Goal: Task Accomplishment & Management: Use online tool/utility

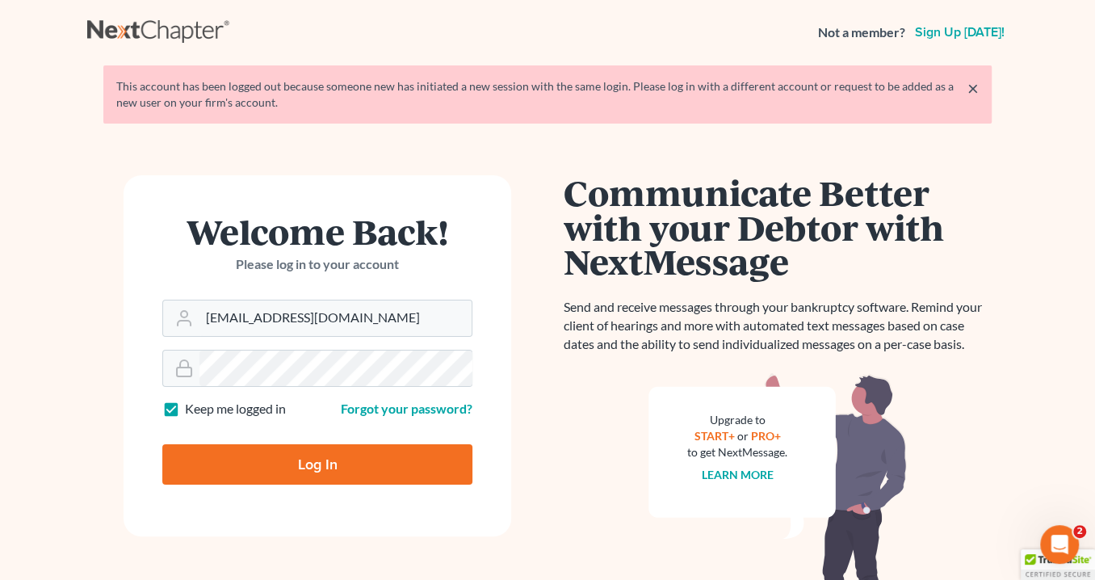
click at [329, 463] on input "Log In" at bounding box center [317, 464] width 310 height 40
type input "Thinking..."
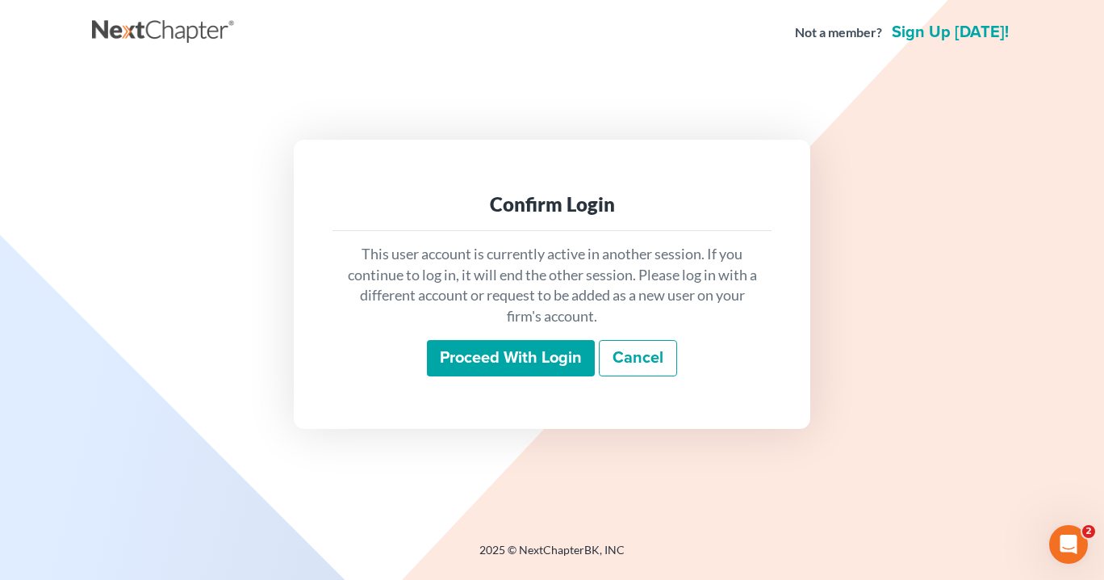
click at [496, 356] on input "Proceed with login" at bounding box center [511, 358] width 168 height 37
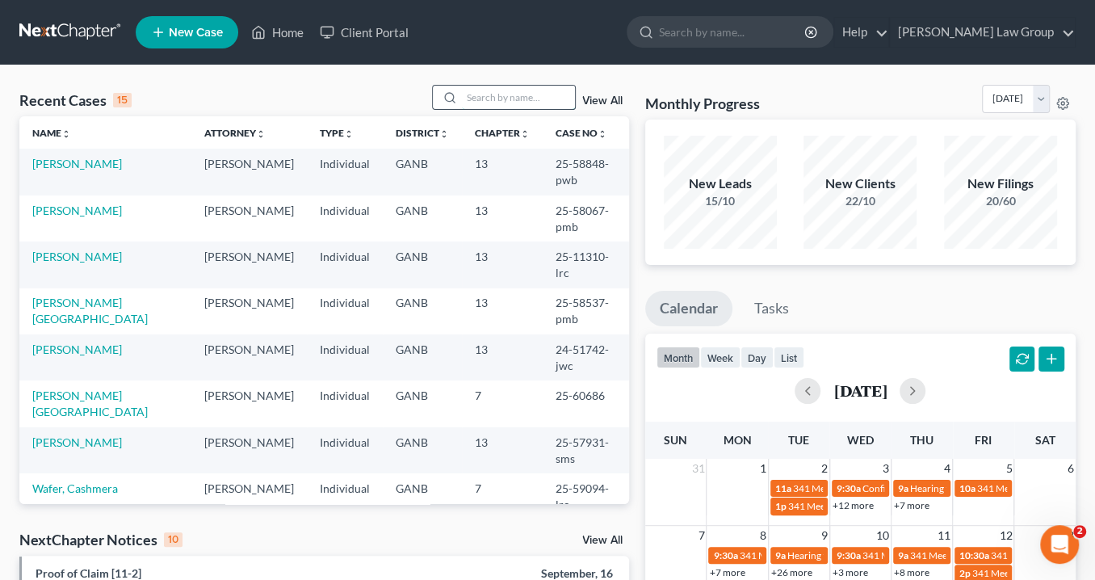
drag, startPoint x: 499, startPoint y: 98, endPoint x: 505, endPoint y: 105, distance: 9.2
click at [500, 98] on input "search" at bounding box center [518, 97] width 113 height 23
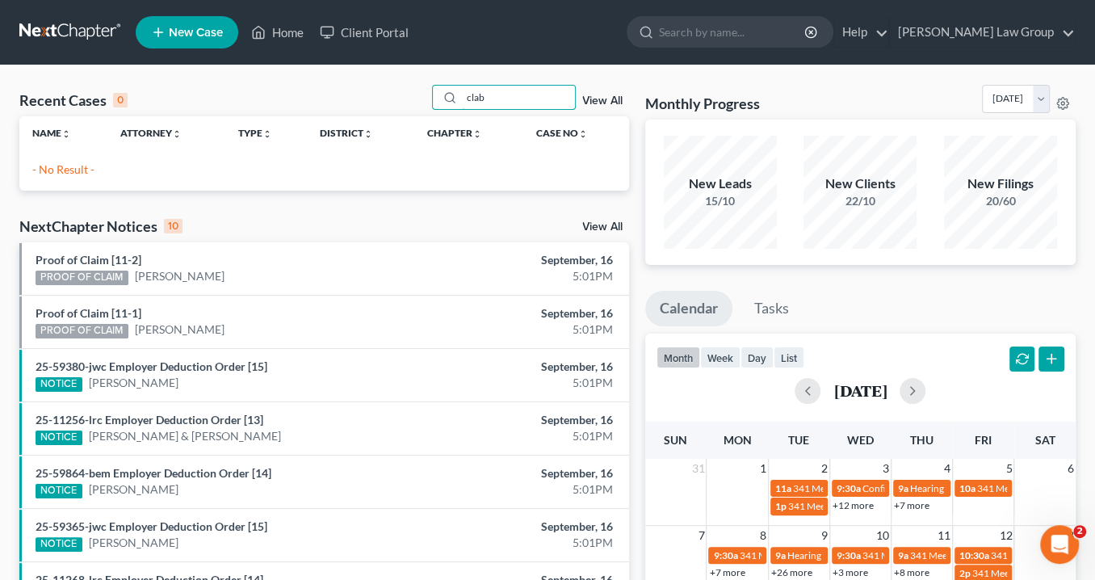
drag, startPoint x: 511, startPoint y: 103, endPoint x: 404, endPoint y: 88, distance: 108.4
click at [400, 87] on div "Recent Cases 0 clab View All" at bounding box center [324, 100] width 610 height 31
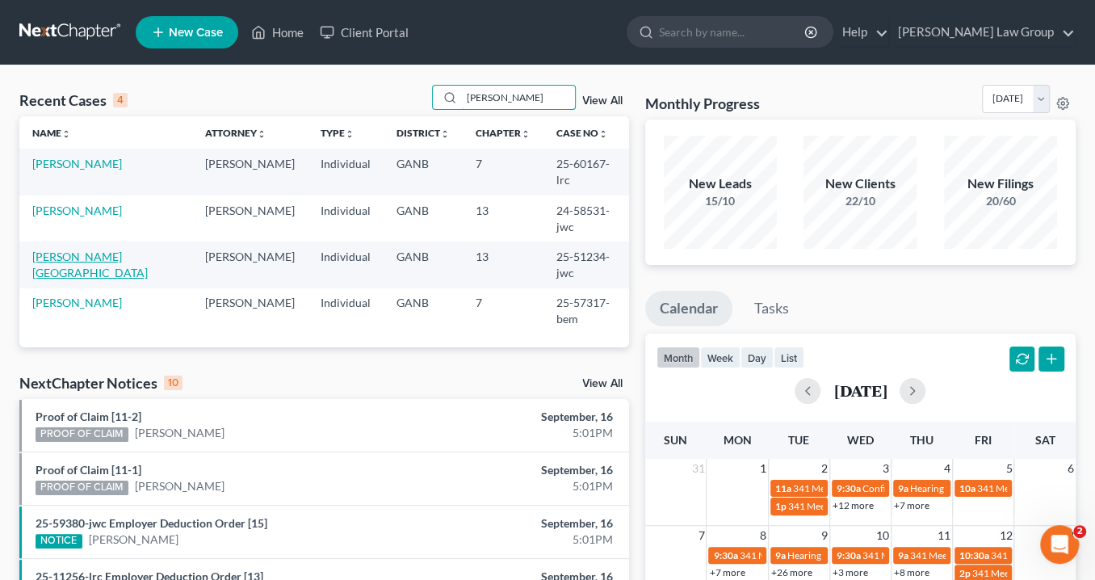
type input "[PERSON_NAME]"
click at [117, 249] on link "[PERSON_NAME][GEOGRAPHIC_DATA]" at bounding box center [89, 264] width 115 height 30
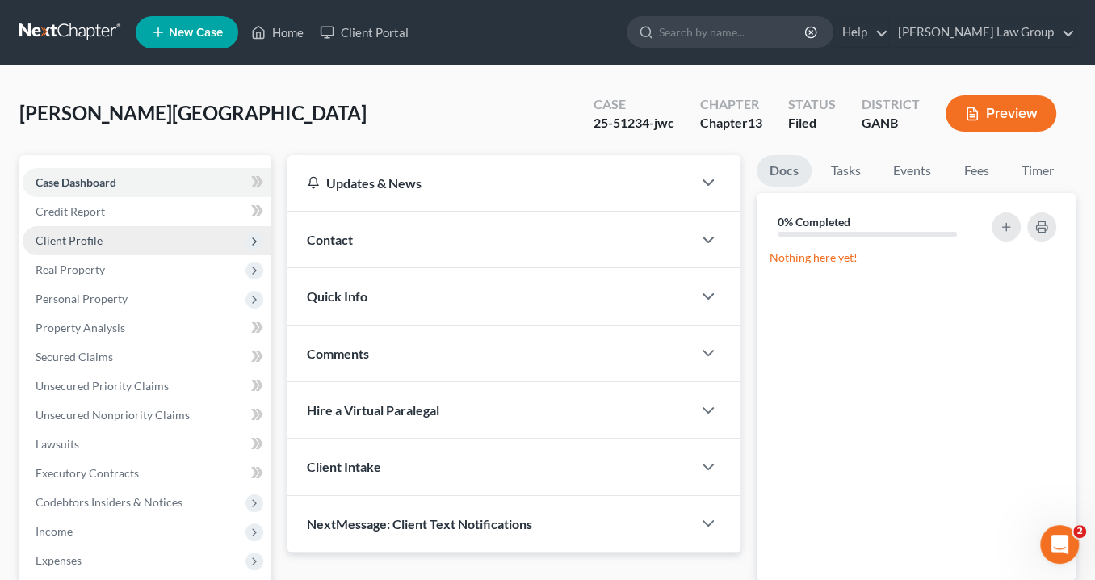
click at [98, 235] on span "Client Profile" at bounding box center [69, 240] width 67 height 14
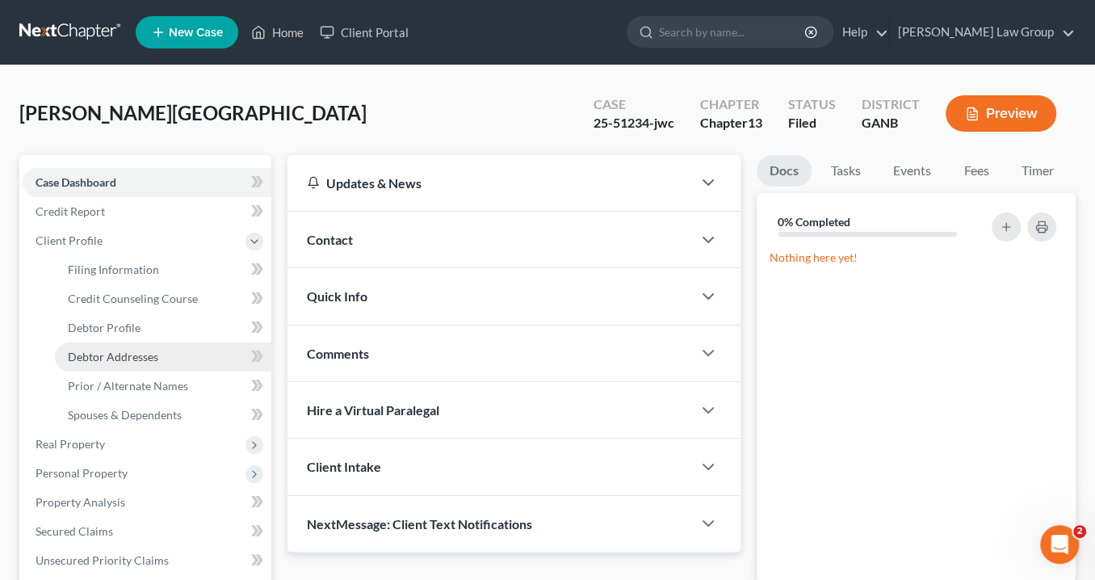
click at [147, 350] on span "Debtor Addresses" at bounding box center [113, 357] width 90 height 14
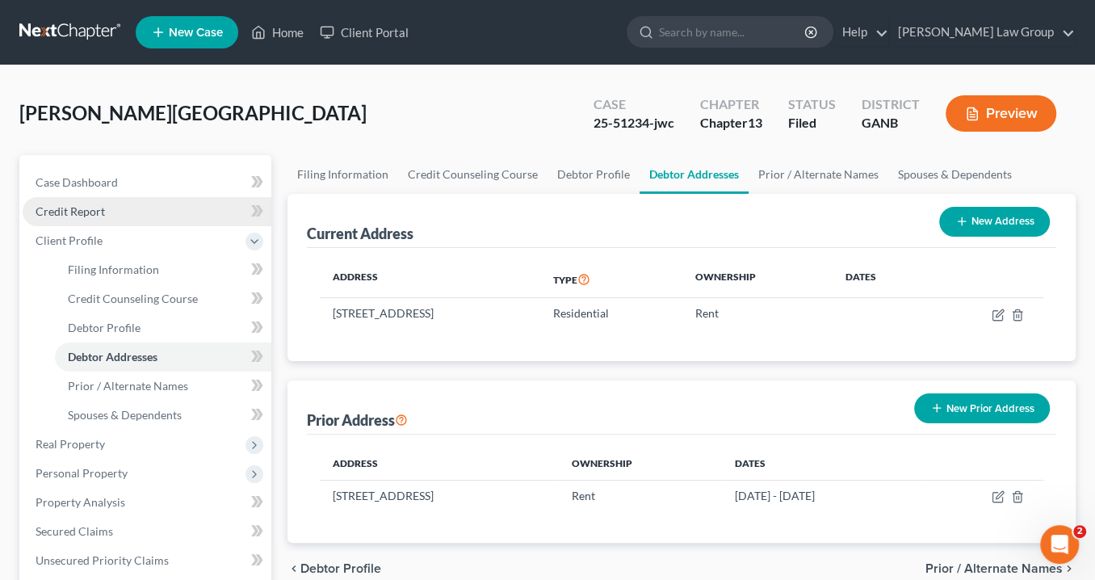
scroll to position [65, 0]
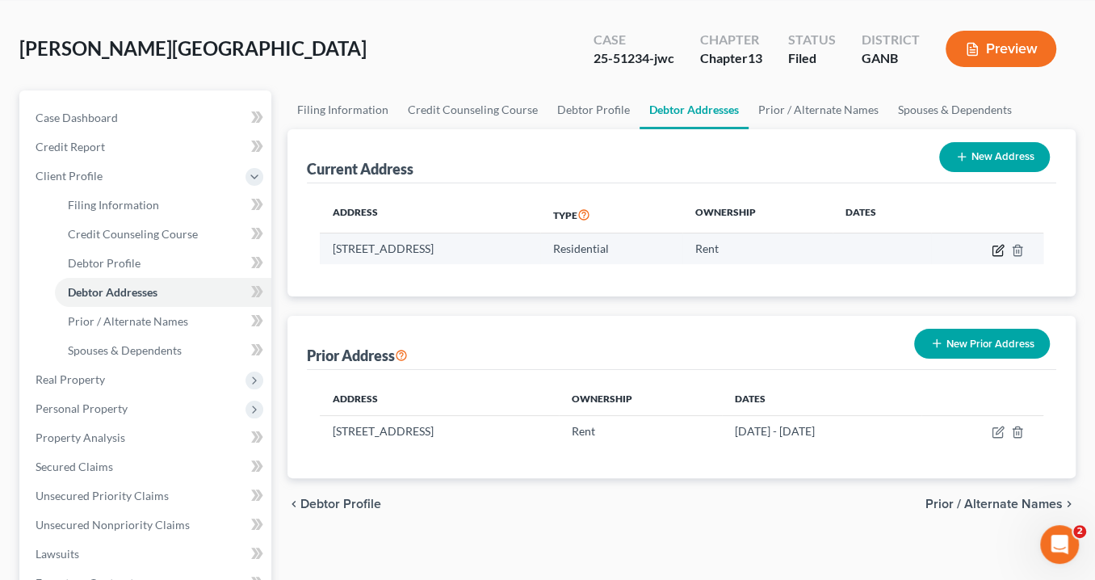
click at [996, 247] on icon "button" at bounding box center [998, 248] width 7 height 7
select select "10"
select select "0"
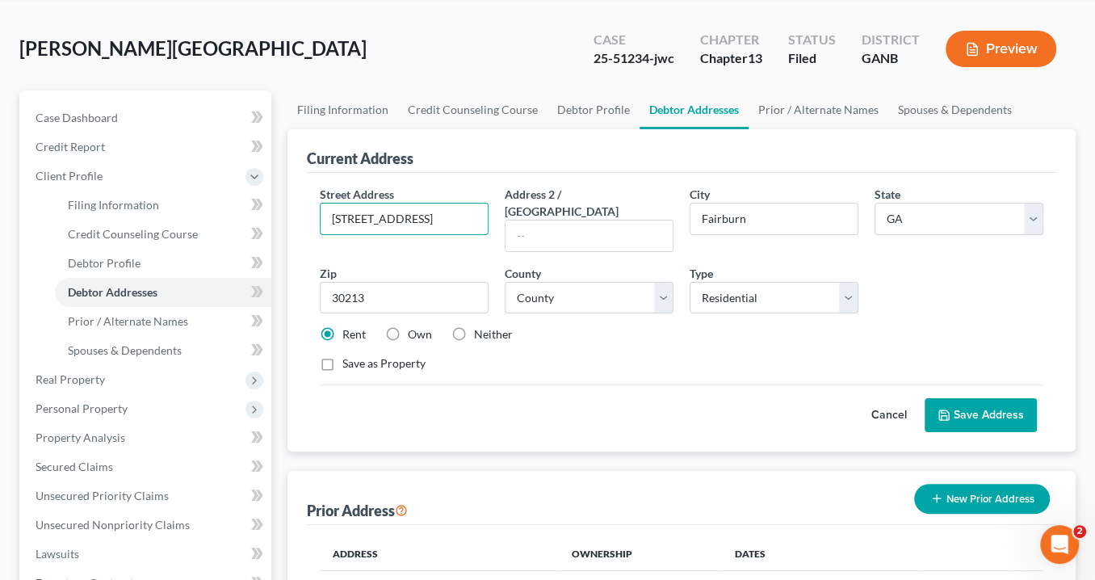
drag, startPoint x: 461, startPoint y: 227, endPoint x: 296, endPoint y: 211, distance: 165.5
click at [297, 211] on div "Current Address Street Address * 126 Worthing Ln Address 2 / [GEOGRAPHIC_DATA] …" at bounding box center [681, 290] width 788 height 322
click at [391, 216] on input "text" at bounding box center [404, 218] width 167 height 31
paste input "[STREET_ADDRESS]"
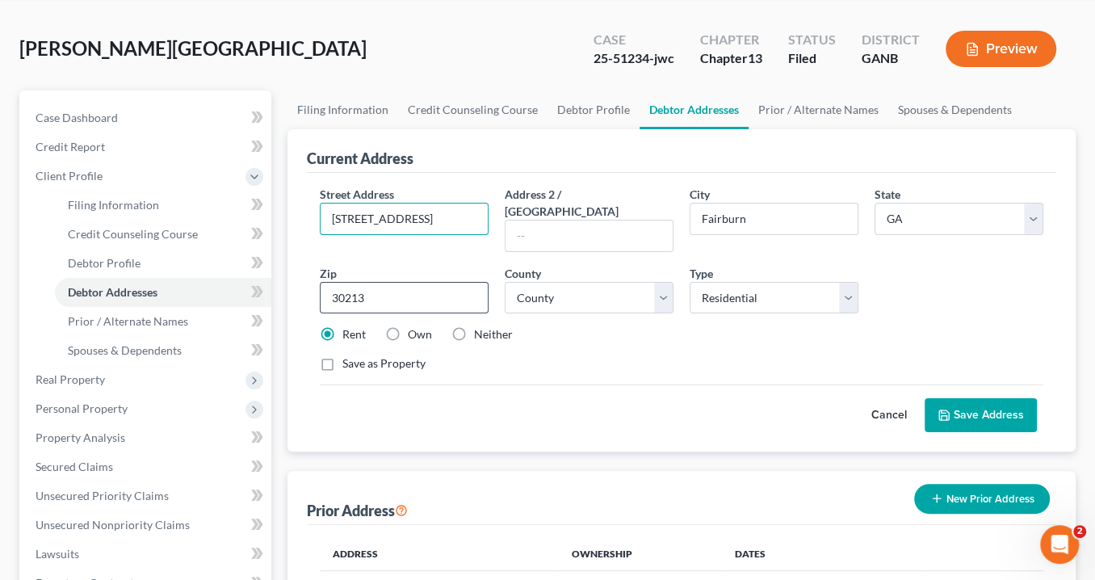
type input "[STREET_ADDRESS]"
click at [376, 282] on input "30213" at bounding box center [404, 298] width 169 height 32
type input "30319"
click at [650, 384] on div "Cancel Save Address" at bounding box center [681, 408] width 723 height 48
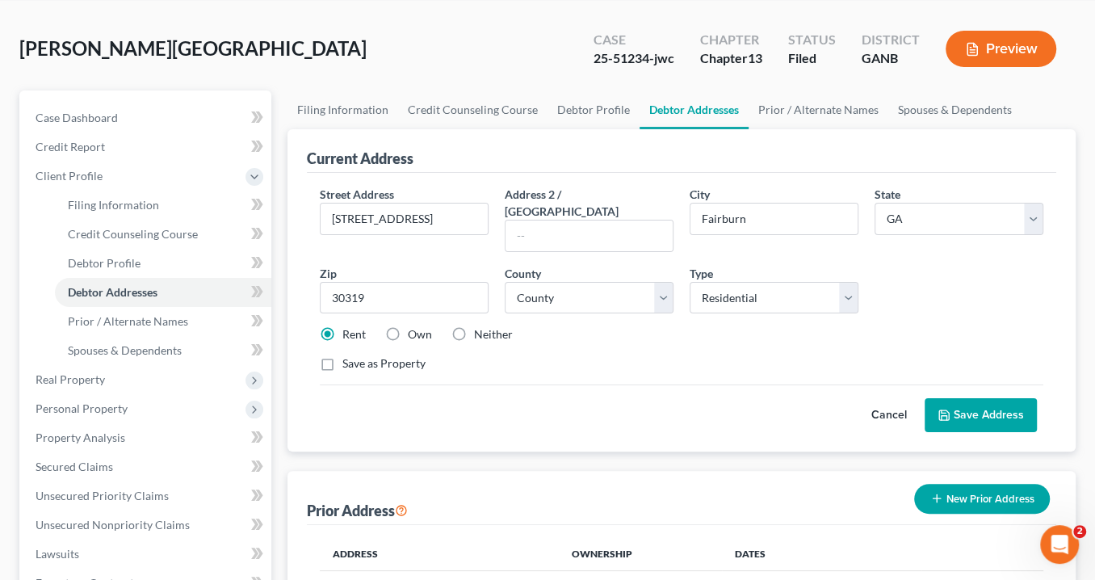
type input "[GEOGRAPHIC_DATA]"
click at [440, 217] on input "[STREET_ADDRESS]" at bounding box center [404, 218] width 167 height 31
drag, startPoint x: 435, startPoint y: 217, endPoint x: 487, endPoint y: 223, distance: 52.0
click at [487, 223] on input "[STREET_ADDRESS]" at bounding box center [404, 218] width 167 height 31
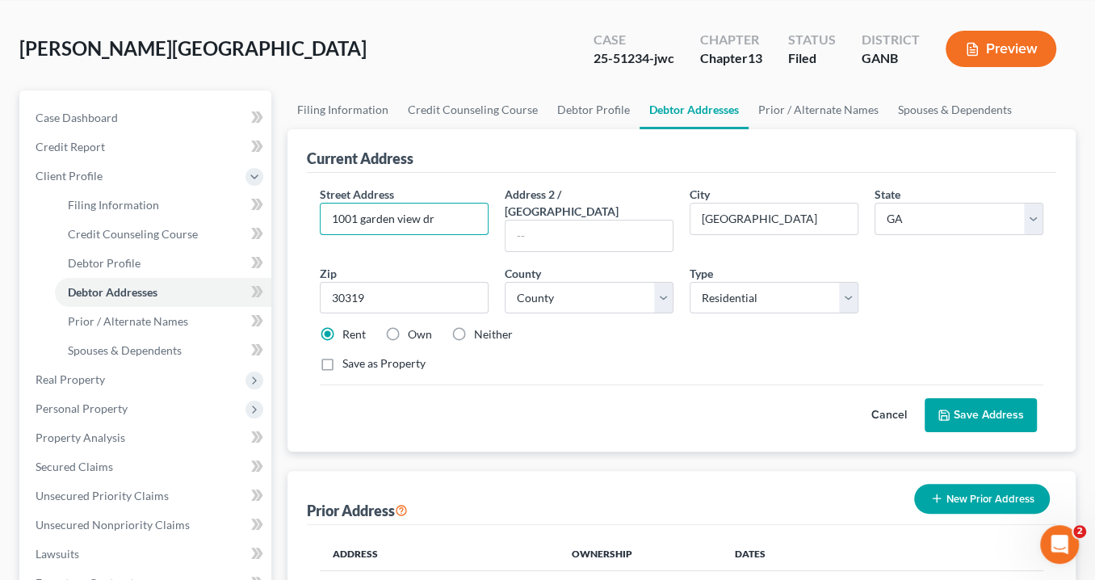
scroll to position [0, 0]
type input "1001 garden view dr"
click at [532, 220] on input "text" at bounding box center [588, 235] width 167 height 31
paste input "Unit 1228"
type input "Unit 1228"
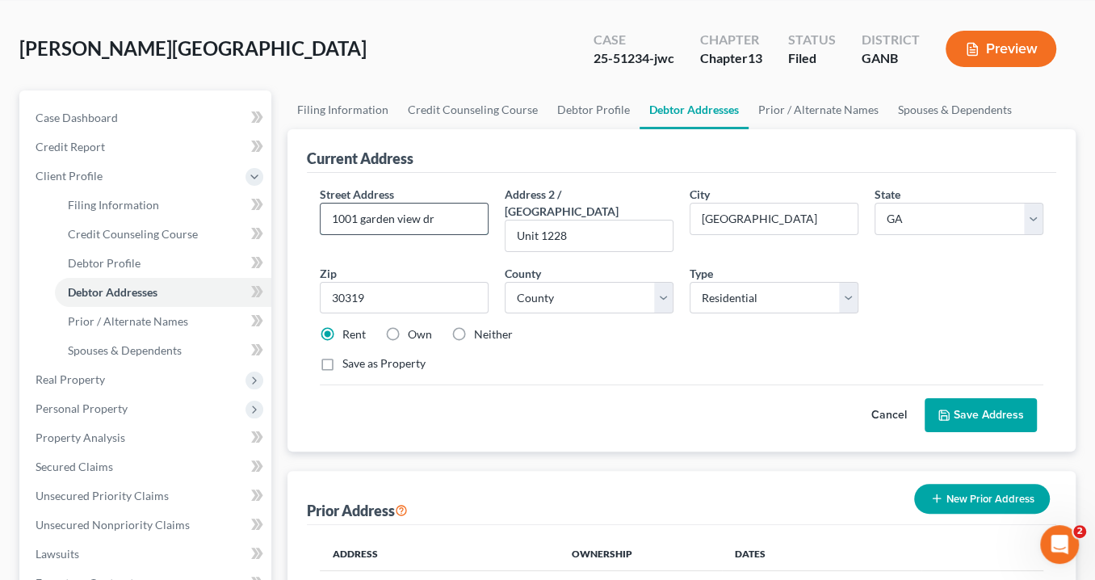
click at [364, 217] on input "1001 garden view dr" at bounding box center [404, 218] width 167 height 31
click at [404, 218] on input "[STREET_ADDRESS]" at bounding box center [404, 218] width 167 height 31
click at [431, 215] on input "[STREET_ADDRESS]" at bounding box center [404, 218] width 167 height 31
click at [439, 215] on input "[STREET_ADDRESS]" at bounding box center [404, 218] width 167 height 31
type input "[STREET_ADDRESS]"
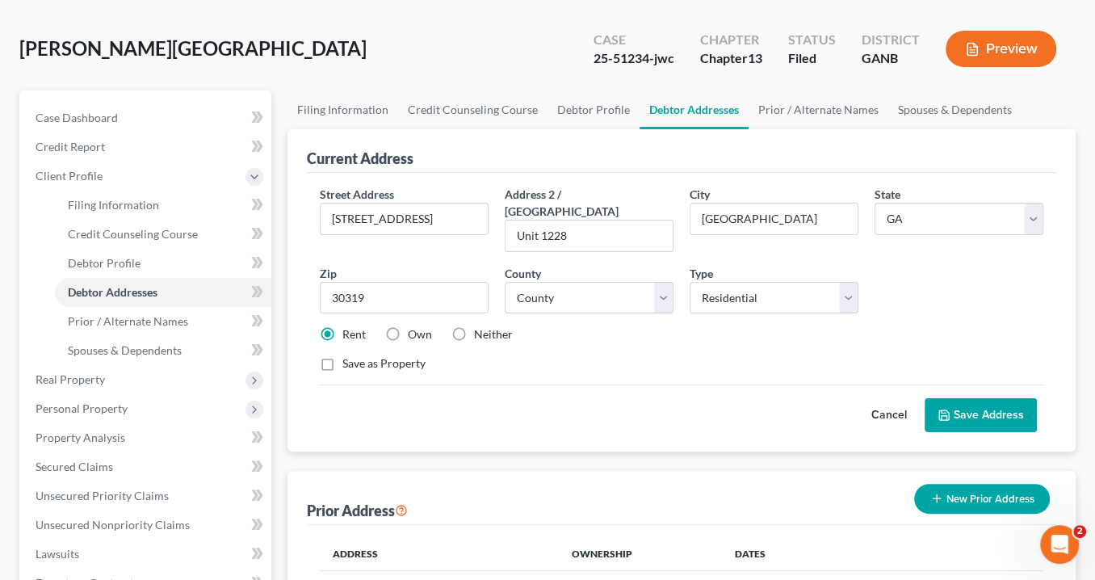
drag, startPoint x: 967, startPoint y: 393, endPoint x: 950, endPoint y: 383, distance: 19.9
click at [967, 398] on button "Save Address" at bounding box center [980, 415] width 112 height 34
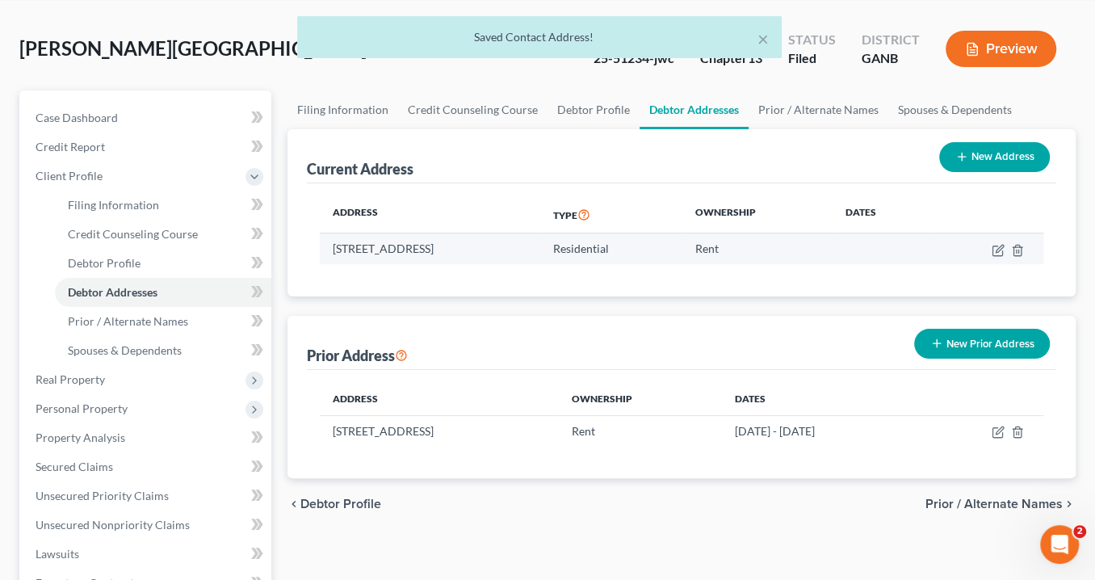
drag, startPoint x: 604, startPoint y: 249, endPoint x: 321, endPoint y: 247, distance: 282.6
click at [321, 247] on td "[STREET_ADDRESS]" at bounding box center [430, 248] width 220 height 31
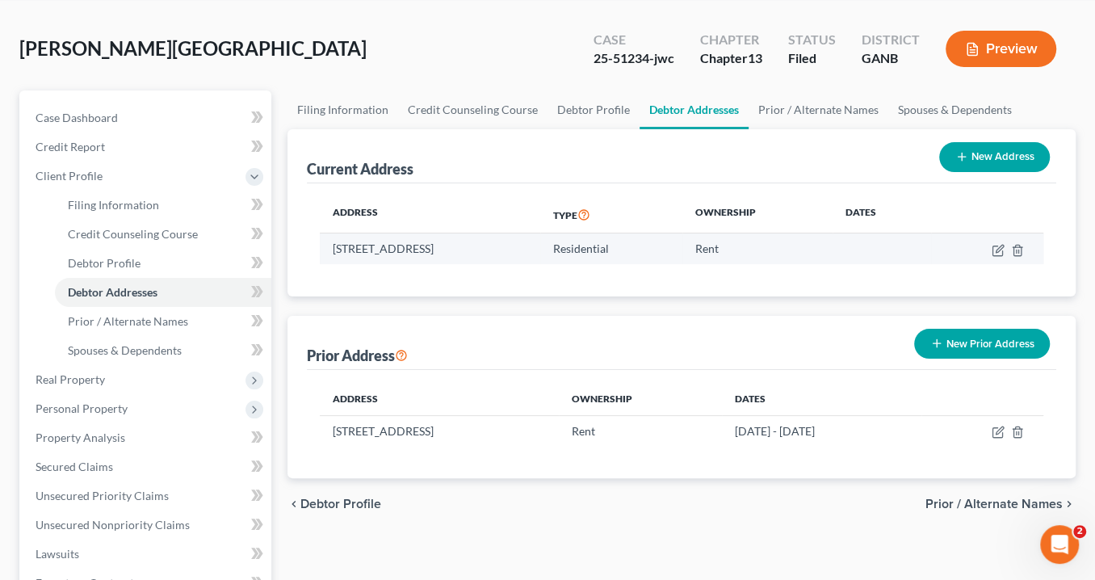
copy td "[STREET_ADDRESS]"
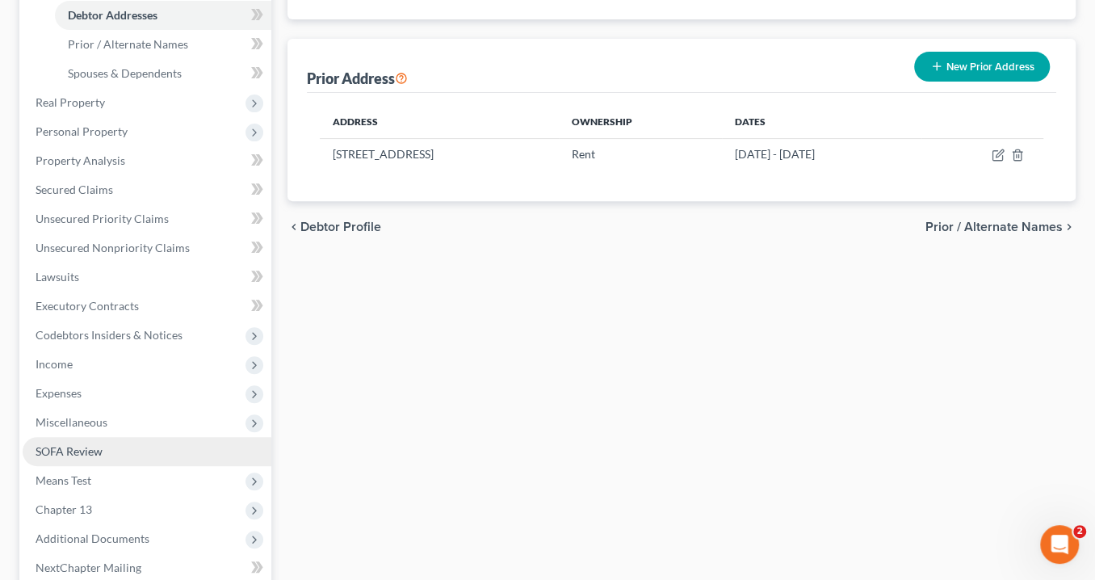
scroll to position [452, 0]
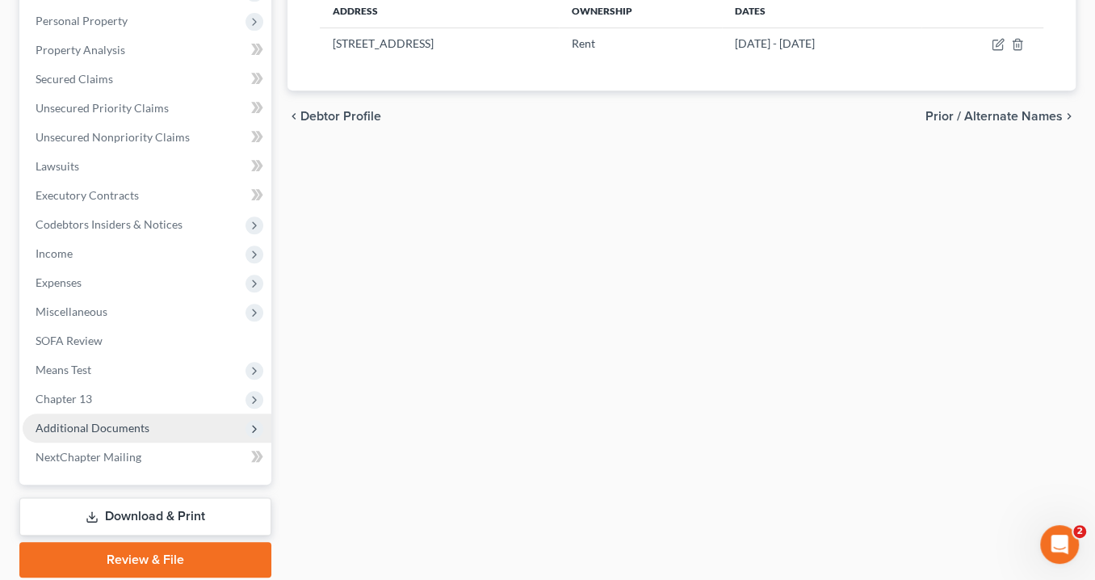
click at [102, 430] on span "Additional Documents" at bounding box center [93, 428] width 114 height 14
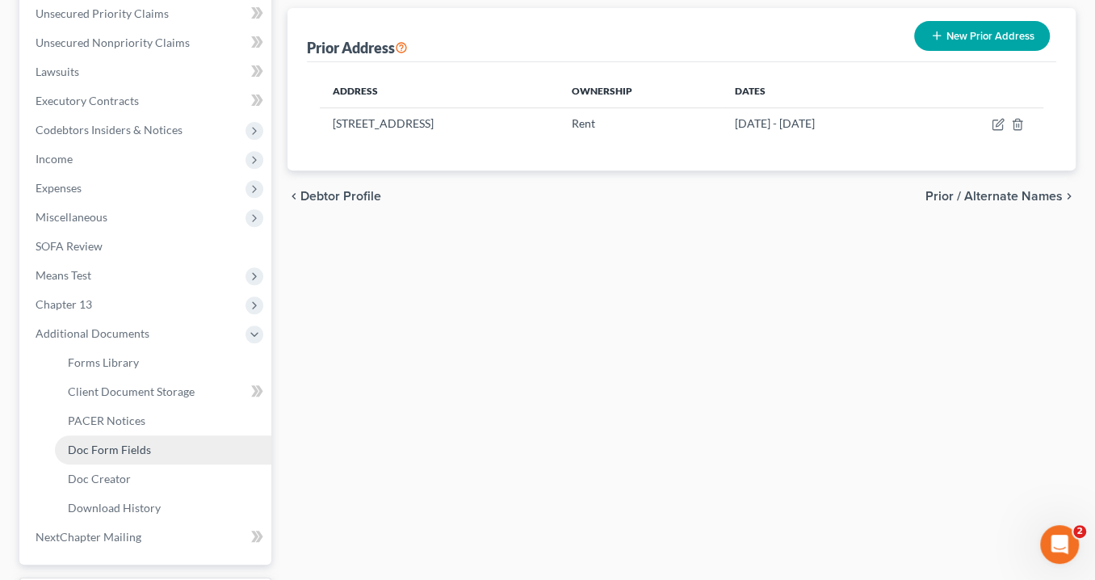
scroll to position [407, 0]
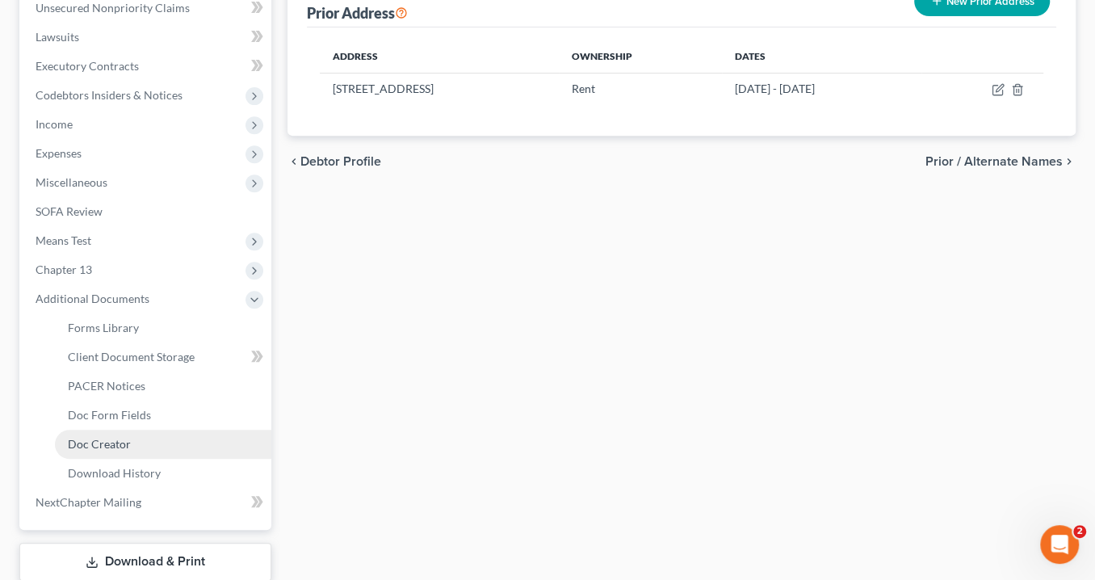
click at [139, 442] on link "Doc Creator" at bounding box center [163, 444] width 216 height 29
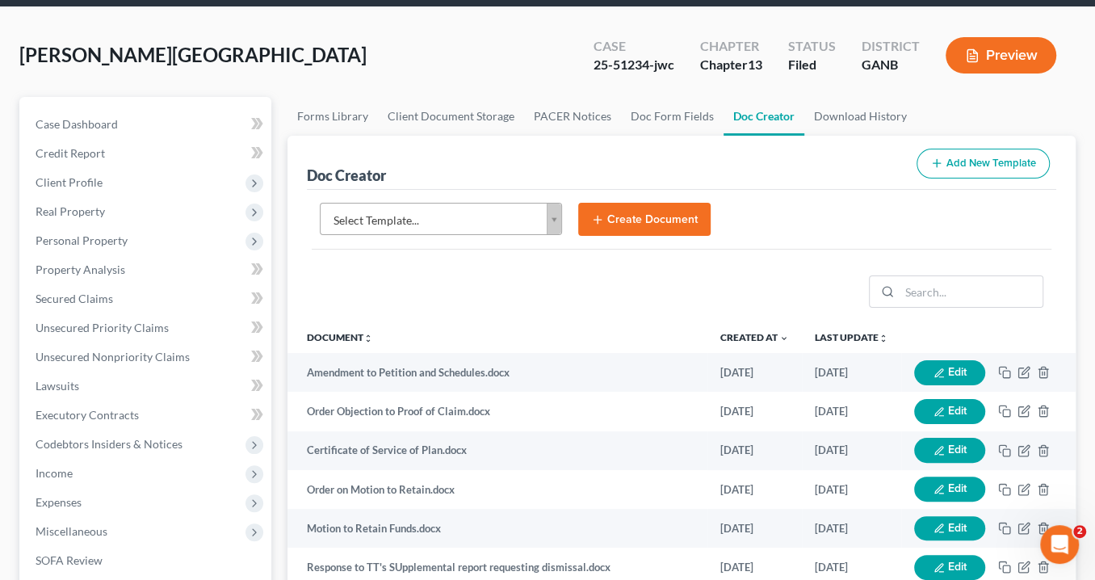
scroll to position [129, 0]
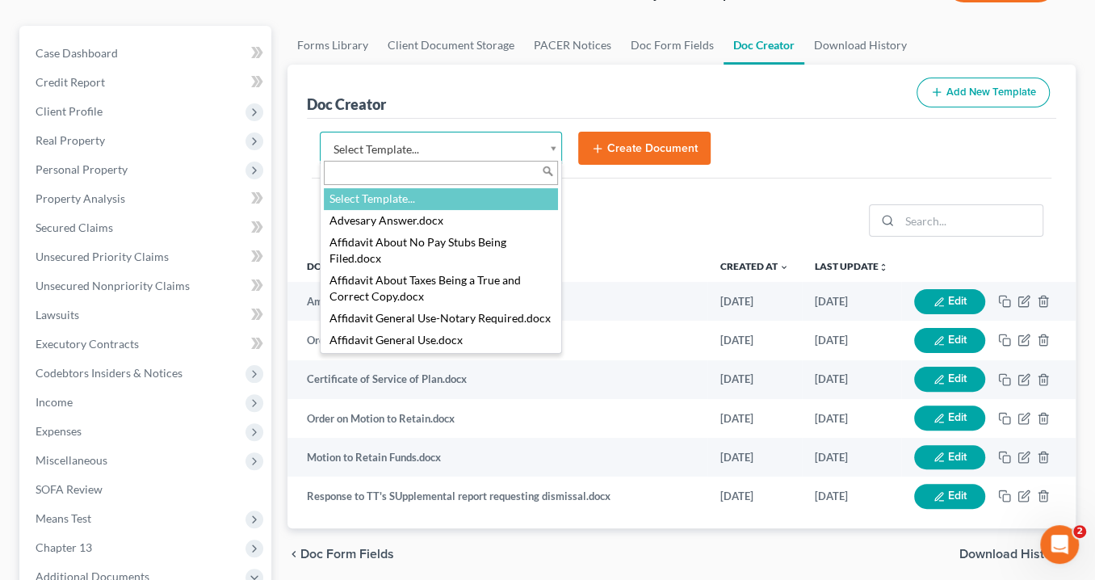
click at [556, 148] on body "Home New Case Client Portal [PERSON_NAME] Law Group [EMAIL_ADDRESS][DOMAIN_NAME…" at bounding box center [547, 416] width 1095 height 1091
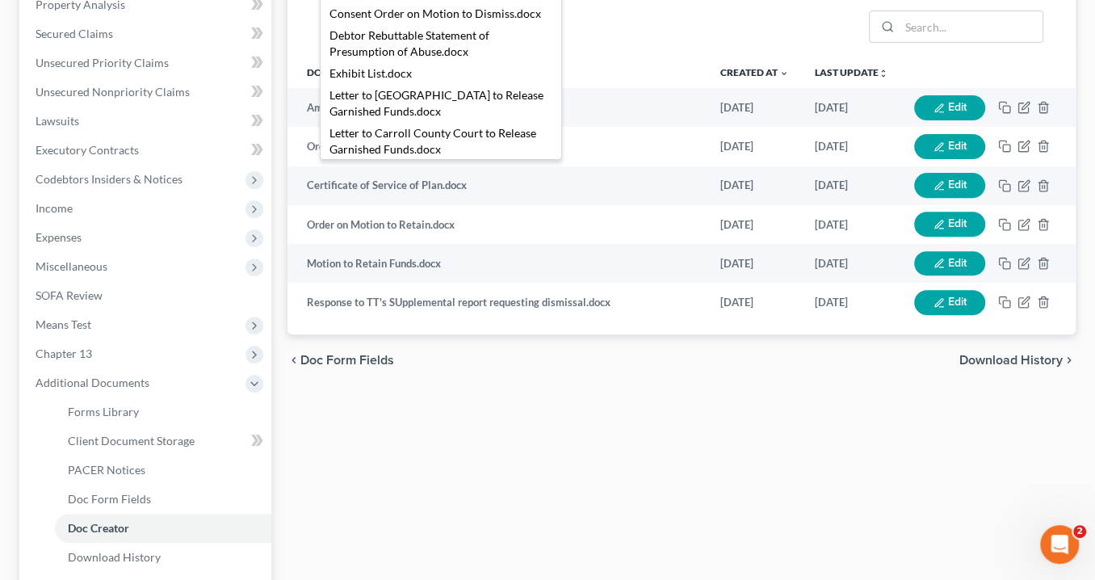
scroll to position [850, 0]
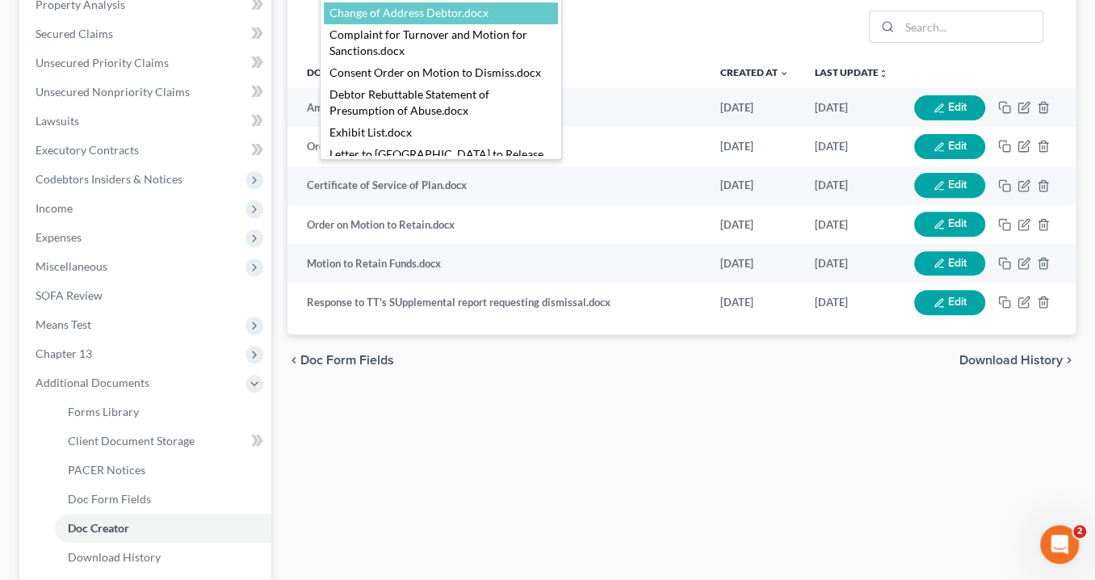
click at [413, 62] on body "Home New Case Client Portal [PERSON_NAME] Law Group [EMAIL_ADDRESS][DOMAIN_NAME…" at bounding box center [547, 222] width 1095 height 1091
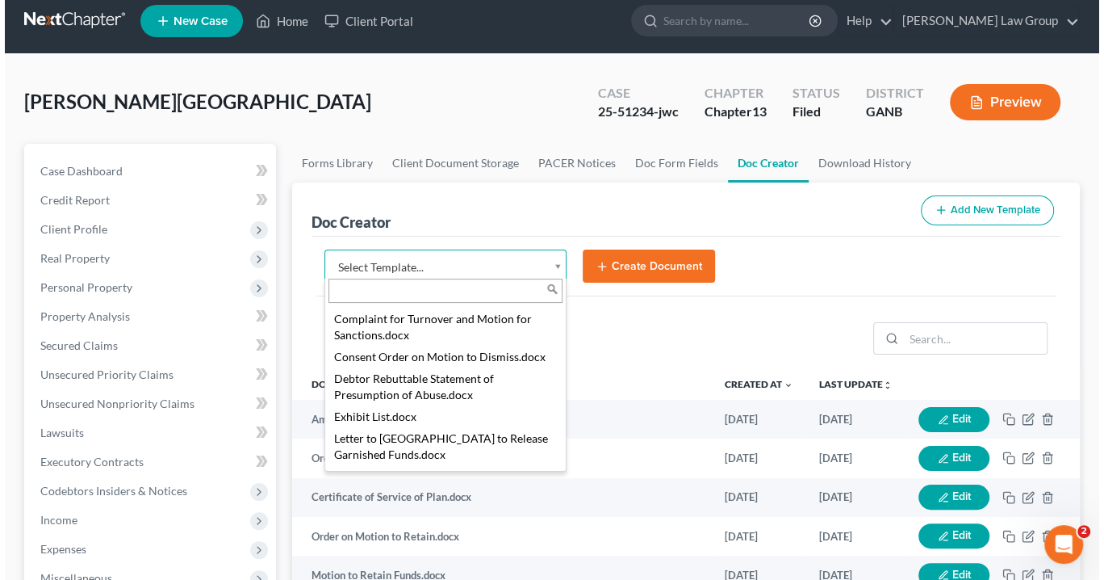
scroll to position [889, 0]
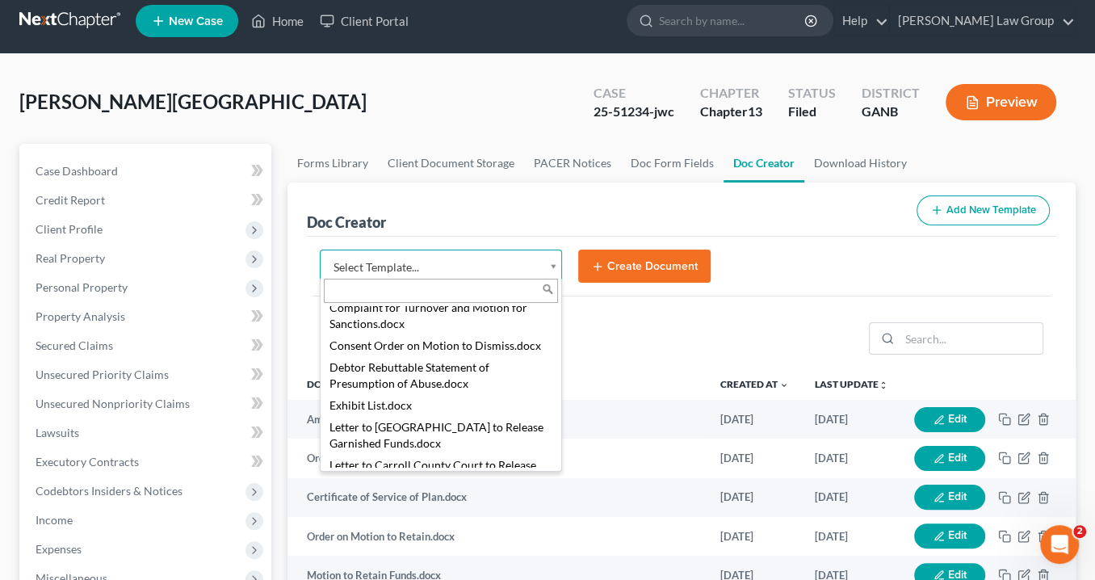
select select "111548"
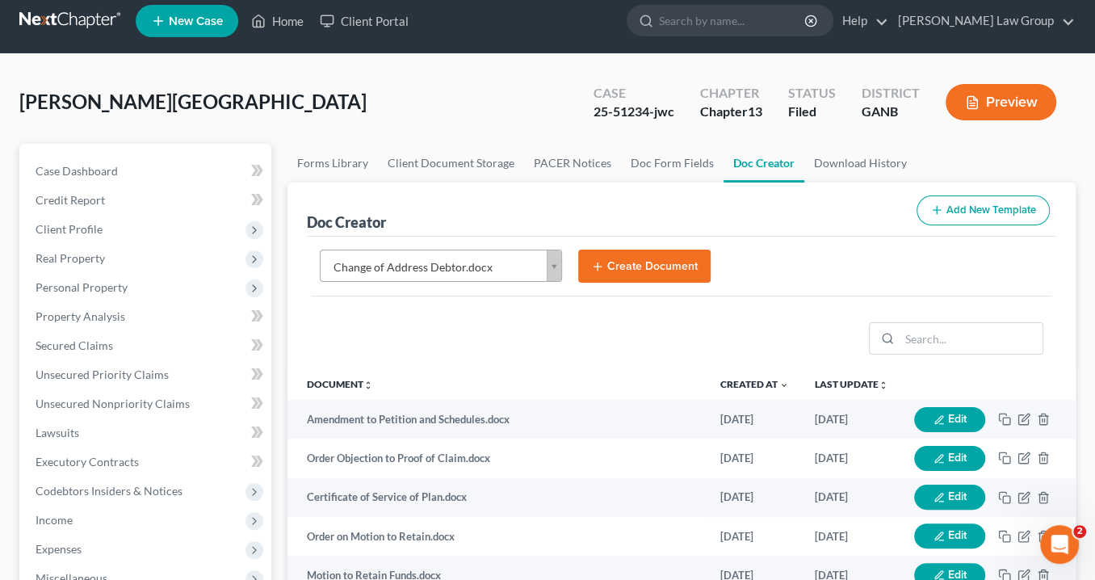
click at [612, 257] on button "Create Document" at bounding box center [644, 266] width 132 height 34
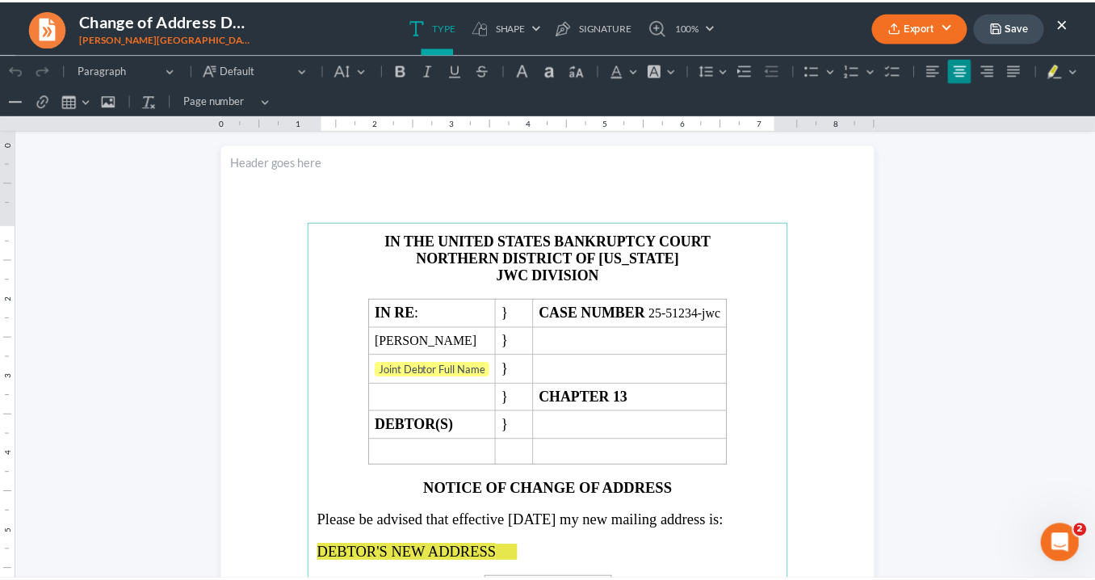
scroll to position [0, 0]
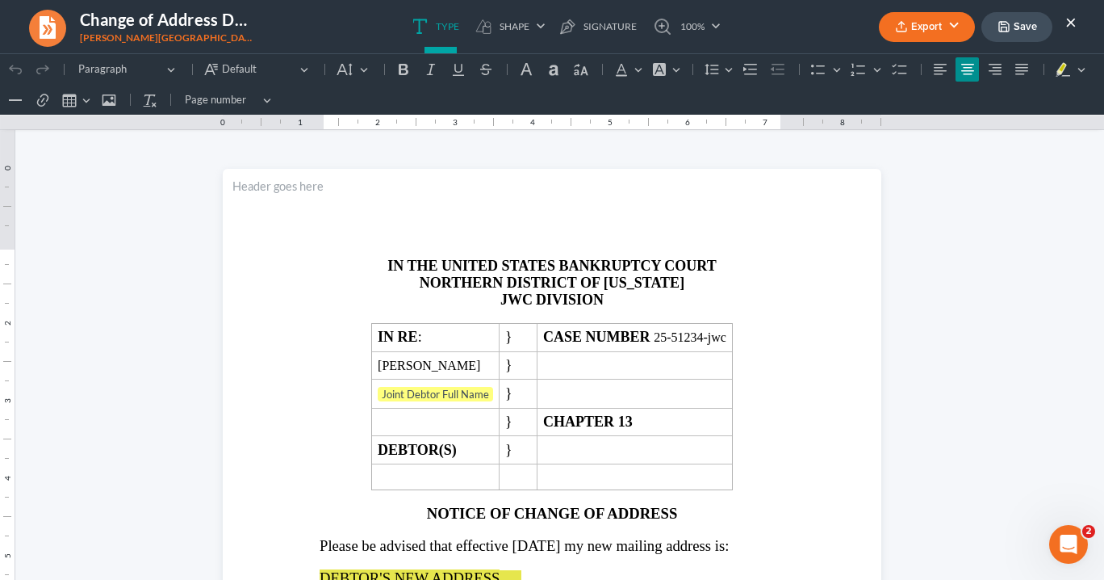
click at [1075, 24] on button "×" at bounding box center [1071, 21] width 11 height 19
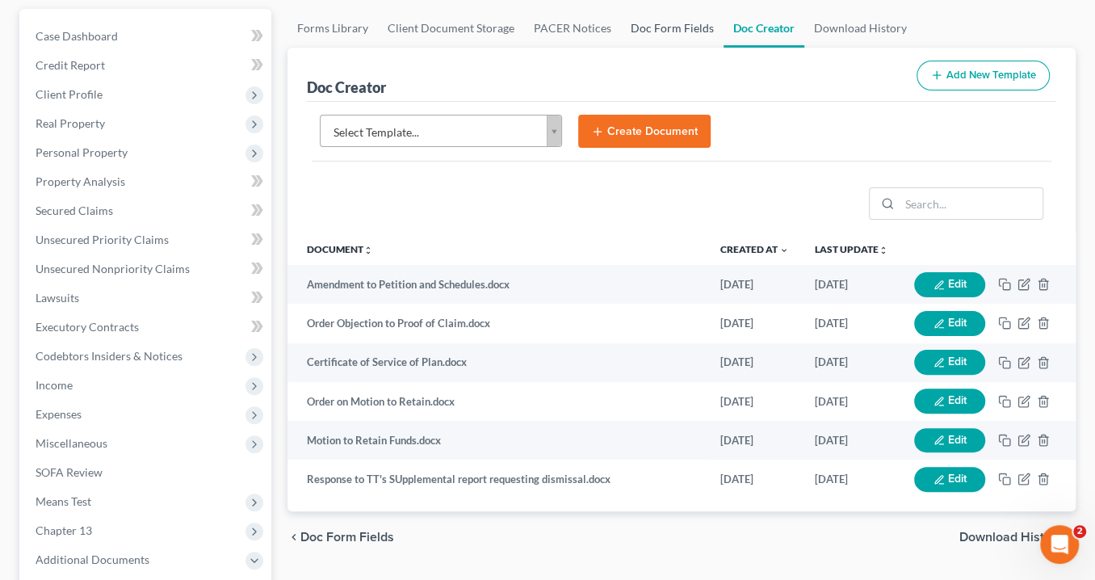
scroll to position [57, 0]
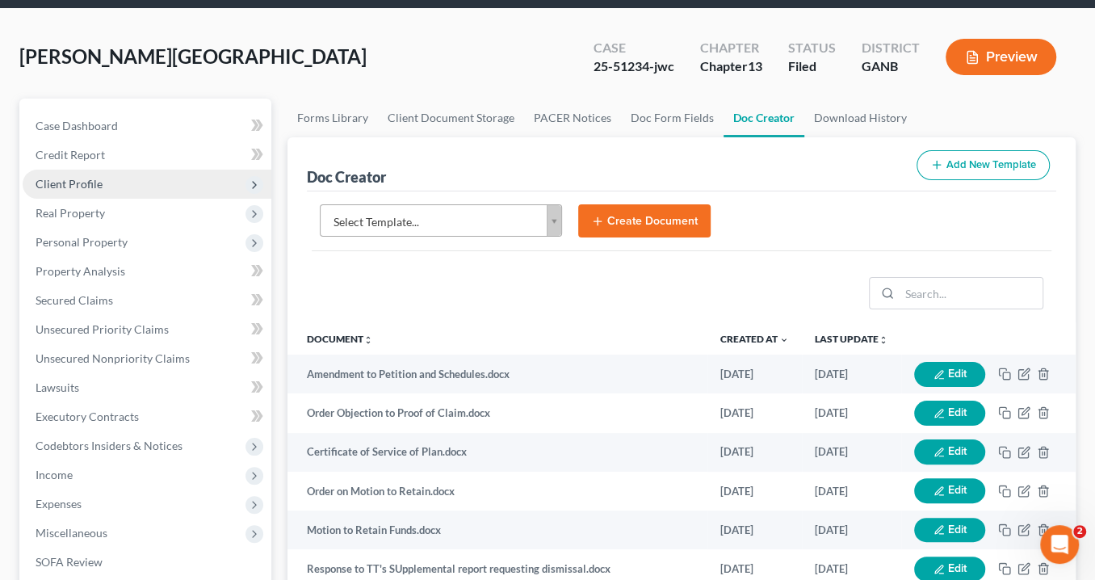
click at [111, 178] on span "Client Profile" at bounding box center [147, 184] width 249 height 29
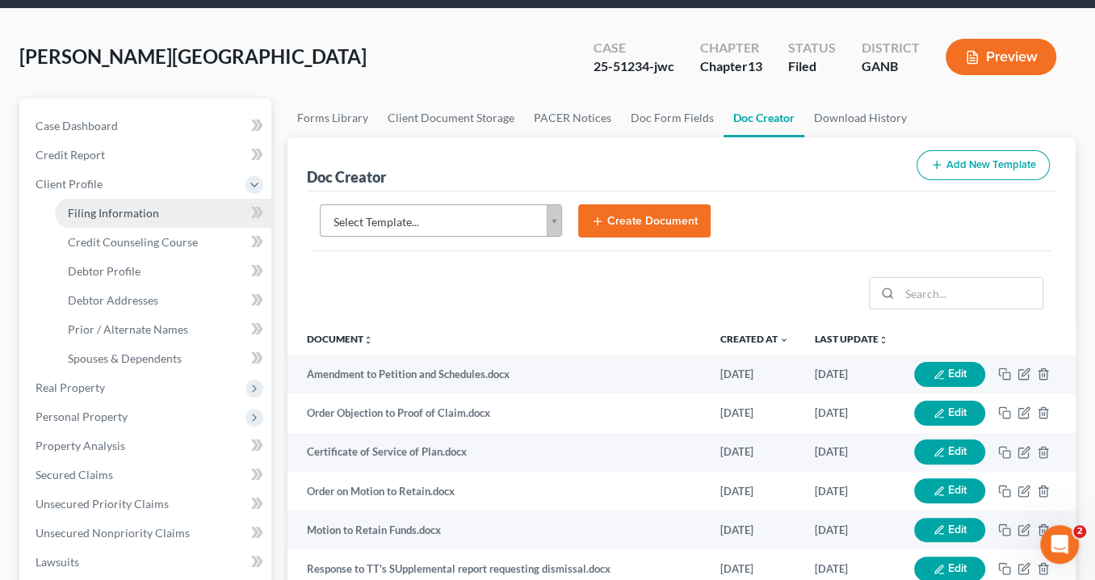
click at [159, 206] on link "Filing Information" at bounding box center [163, 213] width 216 height 29
select select "1"
select select "0"
select select "3"
select select "10"
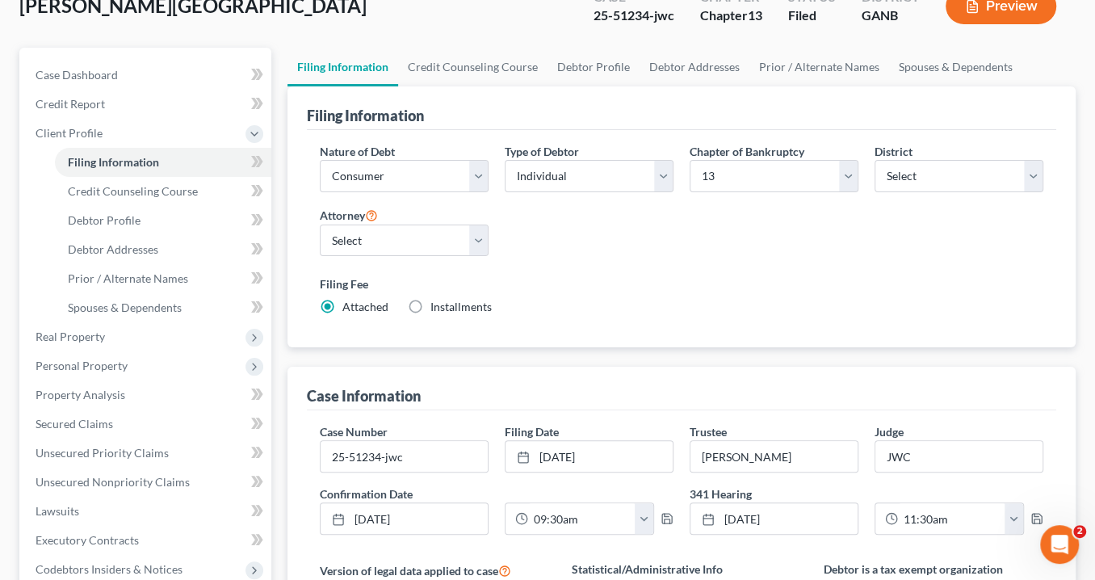
scroll to position [194, 0]
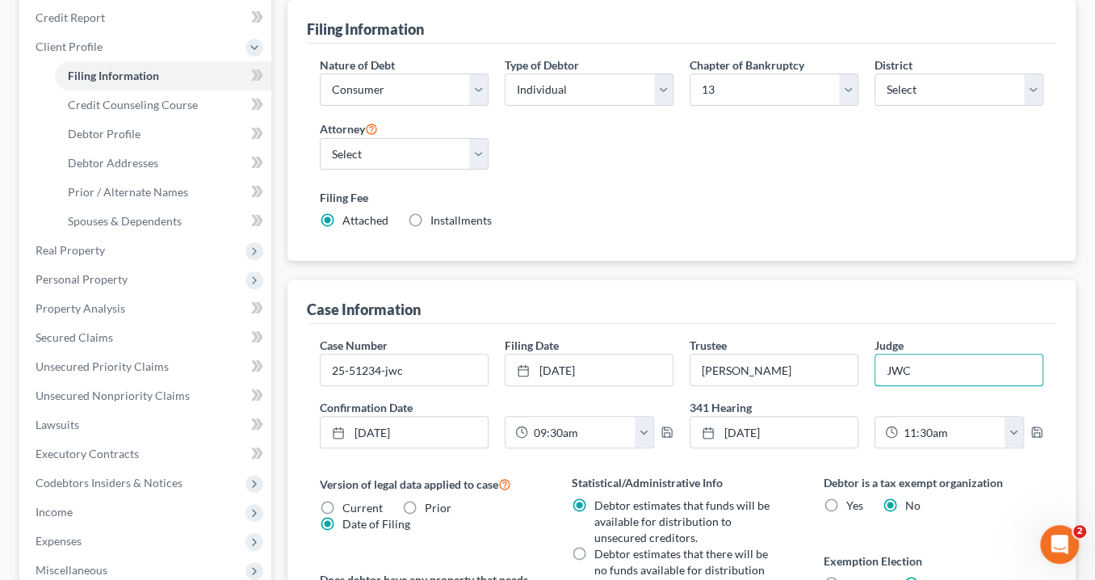
drag, startPoint x: 715, startPoint y: 343, endPoint x: 700, endPoint y: 341, distance: 15.5
click at [700, 341] on div "Case Number 25-51234-jwc Filing Date [DATE] close Date [DATE] Time 12:00 AM che…" at bounding box center [682, 399] width 740 height 124
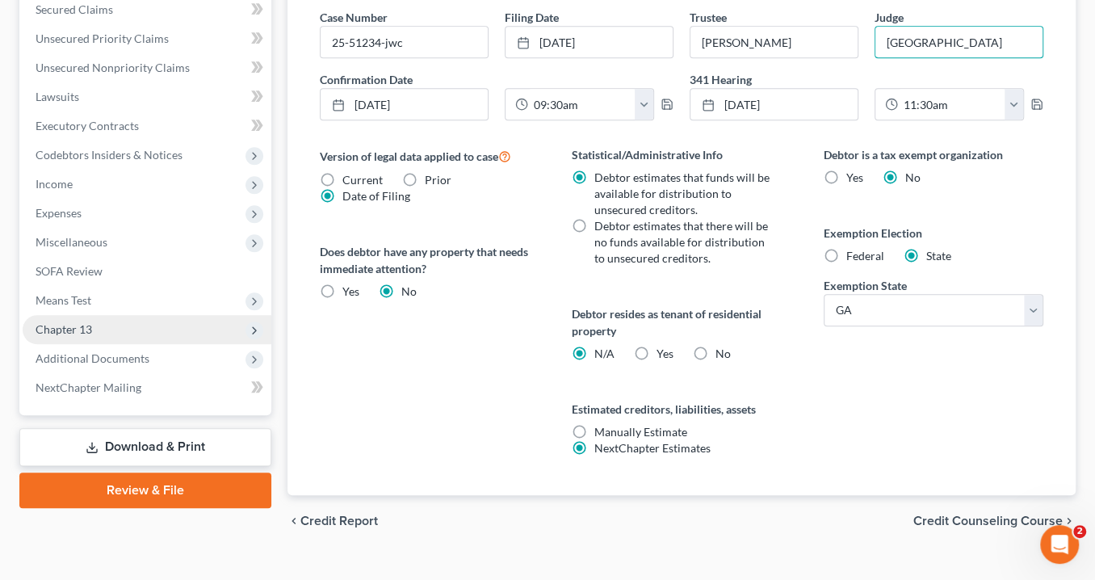
scroll to position [545, 0]
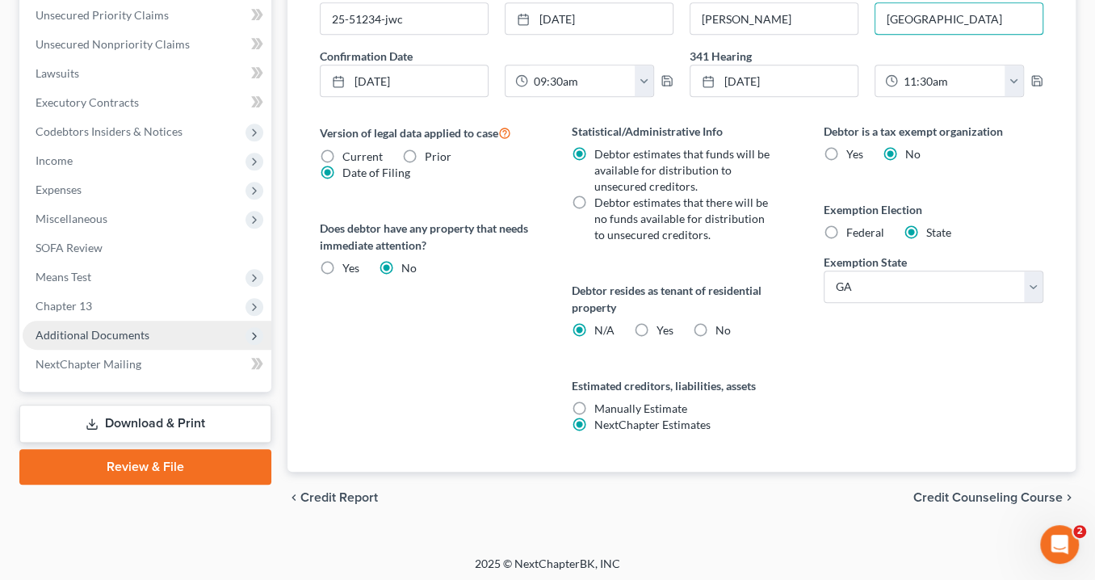
type input "[GEOGRAPHIC_DATA]"
click at [155, 325] on span "Additional Documents" at bounding box center [147, 335] width 249 height 29
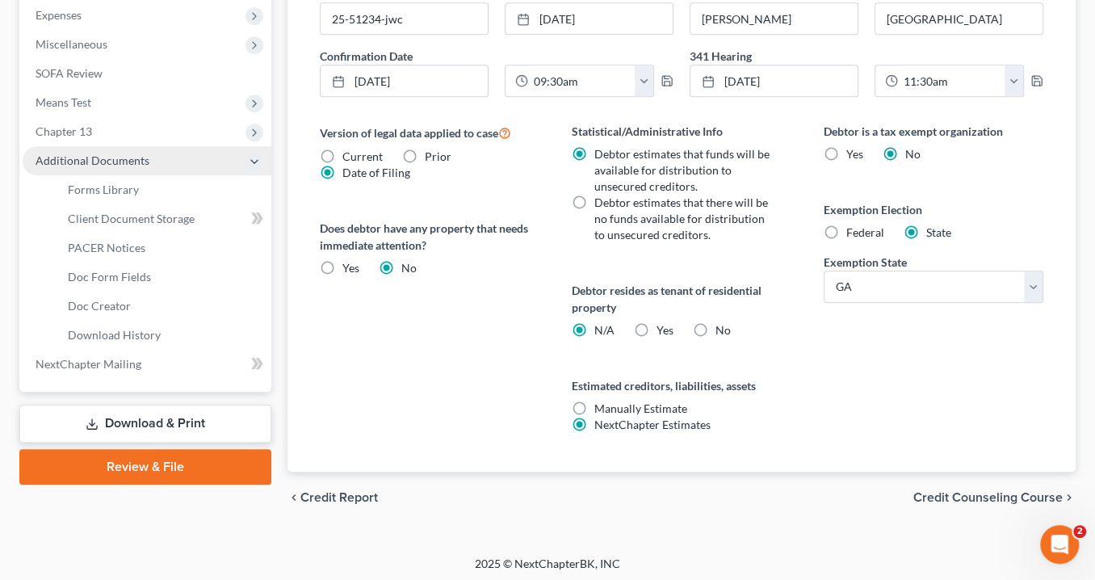
scroll to position [371, 0]
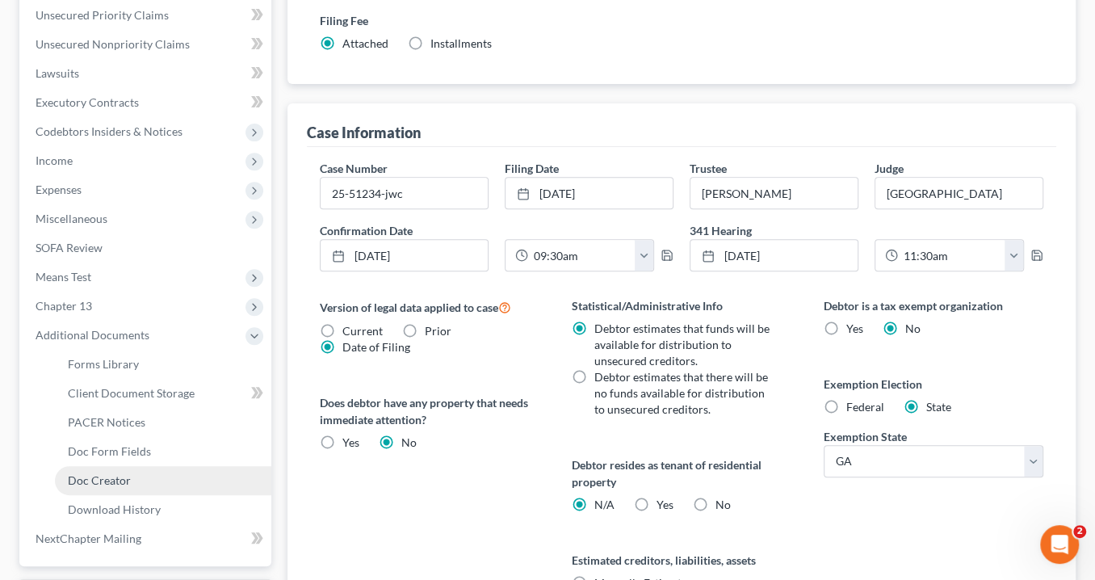
click at [133, 475] on link "Doc Creator" at bounding box center [163, 480] width 216 height 29
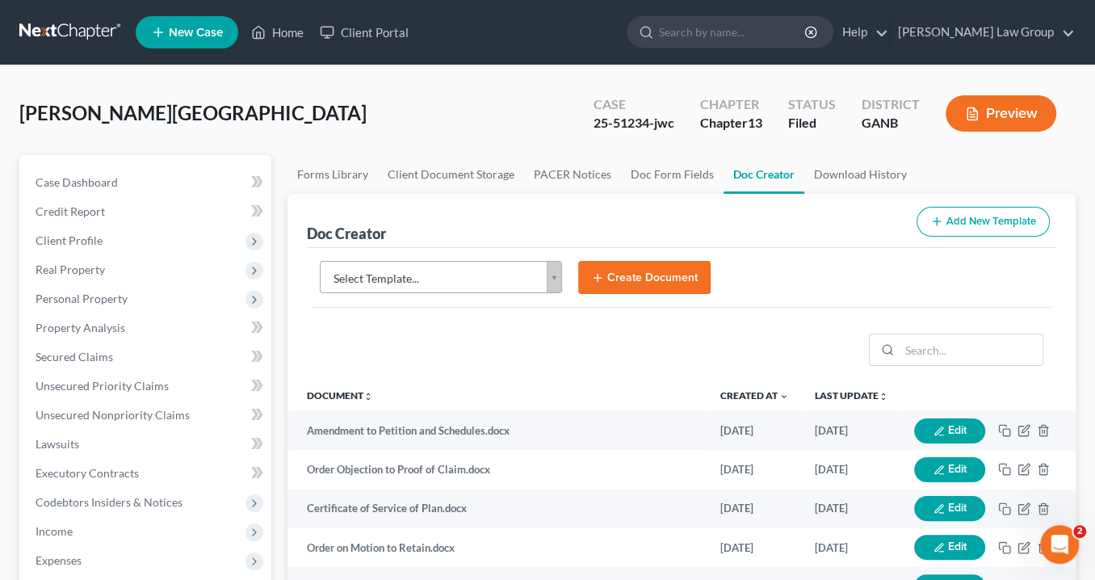
click at [558, 278] on body "Home New Case Client Portal [PERSON_NAME] Law Group [EMAIL_ADDRESS][DOMAIN_NAME…" at bounding box center [547, 545] width 1095 height 1091
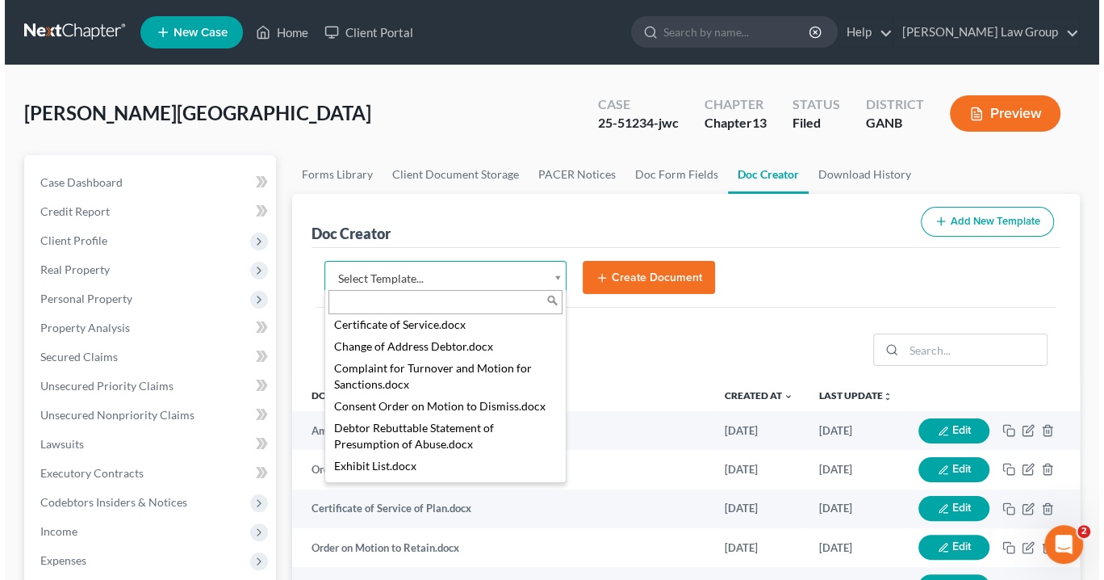
scroll to position [840, 0]
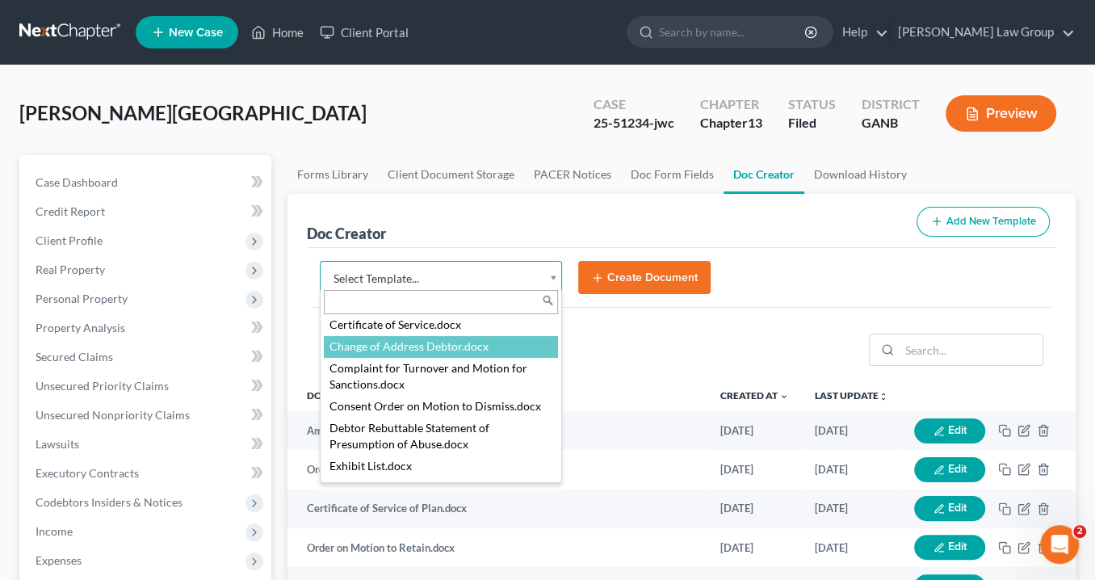
select select "111548"
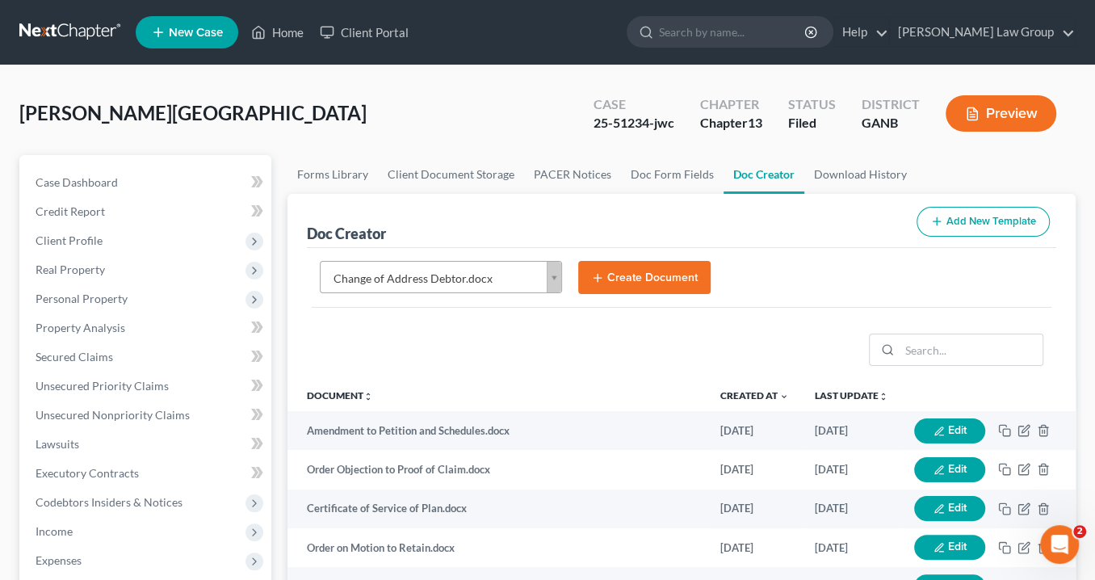
click at [593, 271] on icon "submit" at bounding box center [597, 277] width 13 height 13
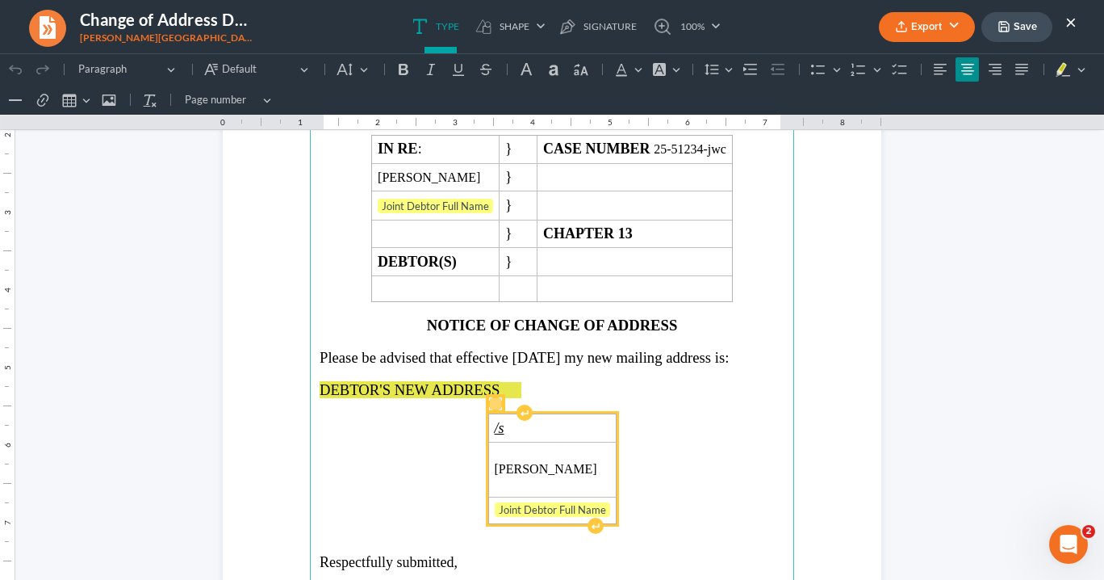
scroll to position [258, 0]
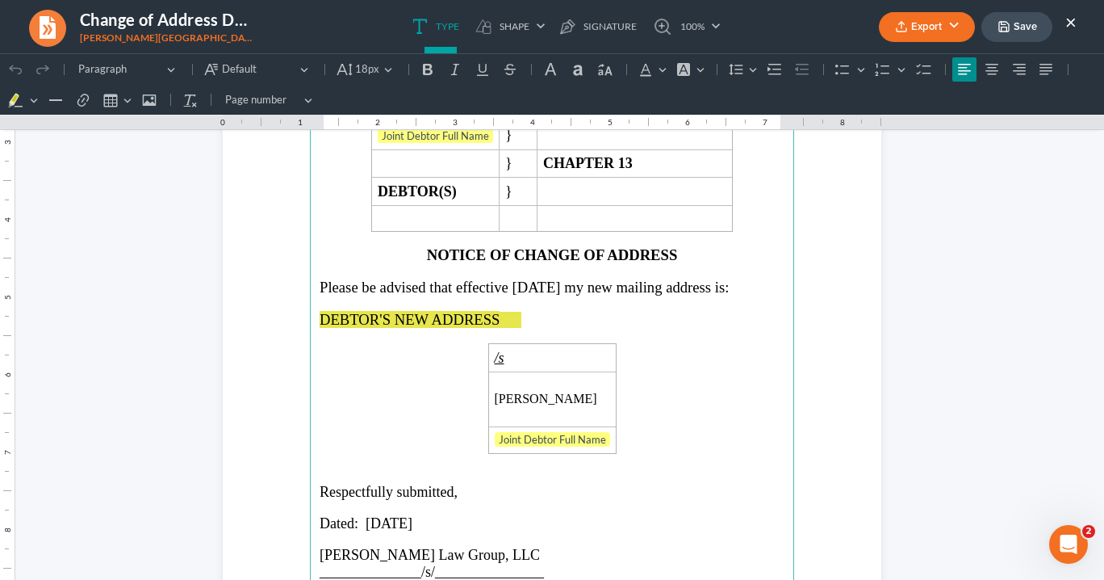
click at [522, 316] on span "Rich Text Editor, page-0-main" at bounding box center [527, 320] width 11 height 16
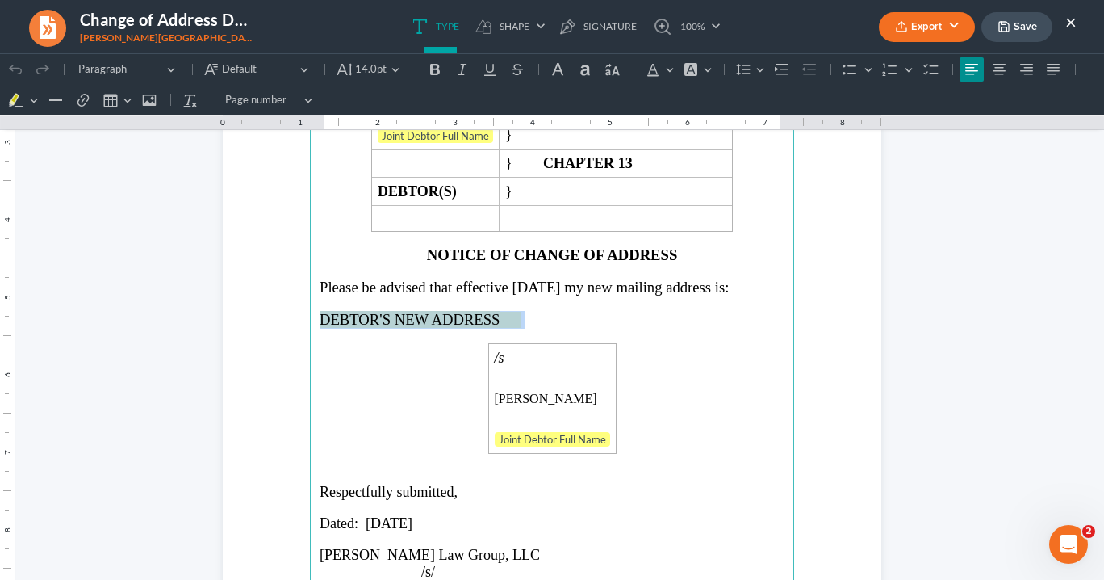
drag, startPoint x: 516, startPoint y: 316, endPoint x: 348, endPoint y: 312, distance: 168.0
click at [348, 312] on p "DEBTOR'S NEW ADDRESS" at bounding box center [552, 320] width 465 height 18
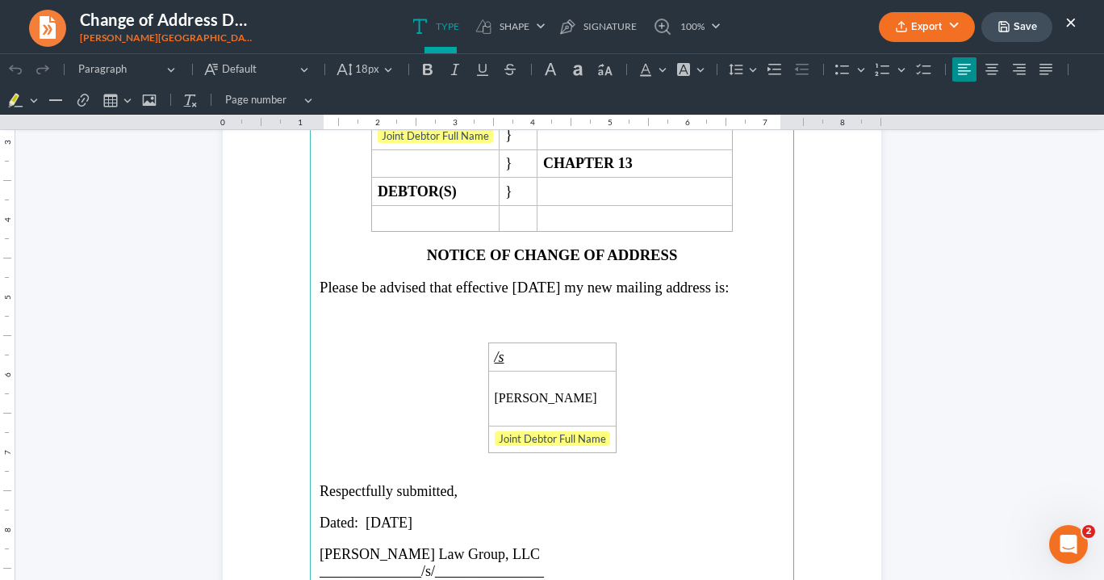
click at [351, 320] on p "Rich Text Editor, page-0-main" at bounding box center [552, 319] width 465 height 17
click at [428, 312] on span "[STREET_ADDRESS]" at bounding box center [377, 319] width 101 height 14
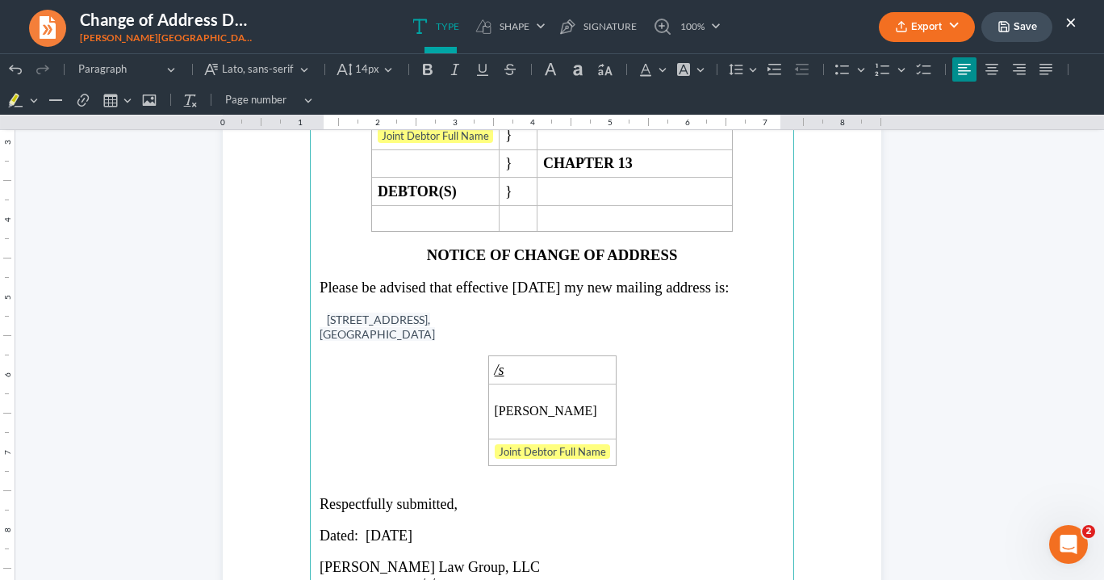
click at [327, 312] on span "[STREET_ADDRESS]," at bounding box center [378, 319] width 103 height 14
click at [427, 316] on span "[STREET_ADDRESS]," at bounding box center [375, 319] width 103 height 14
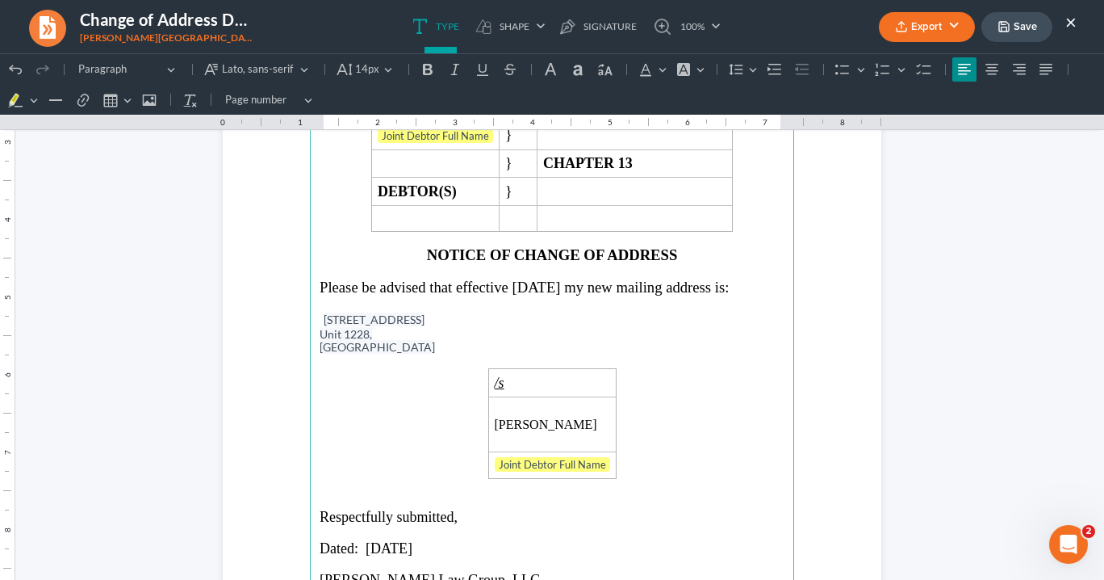
click at [324, 312] on span "[STREET_ADDRESS]" at bounding box center [374, 319] width 101 height 14
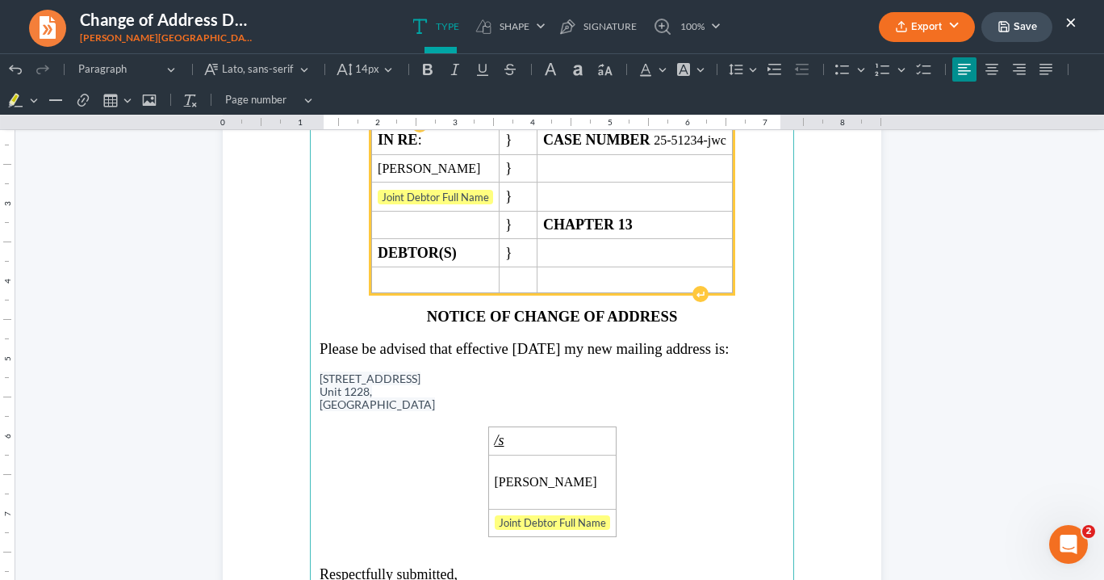
scroll to position [129, 0]
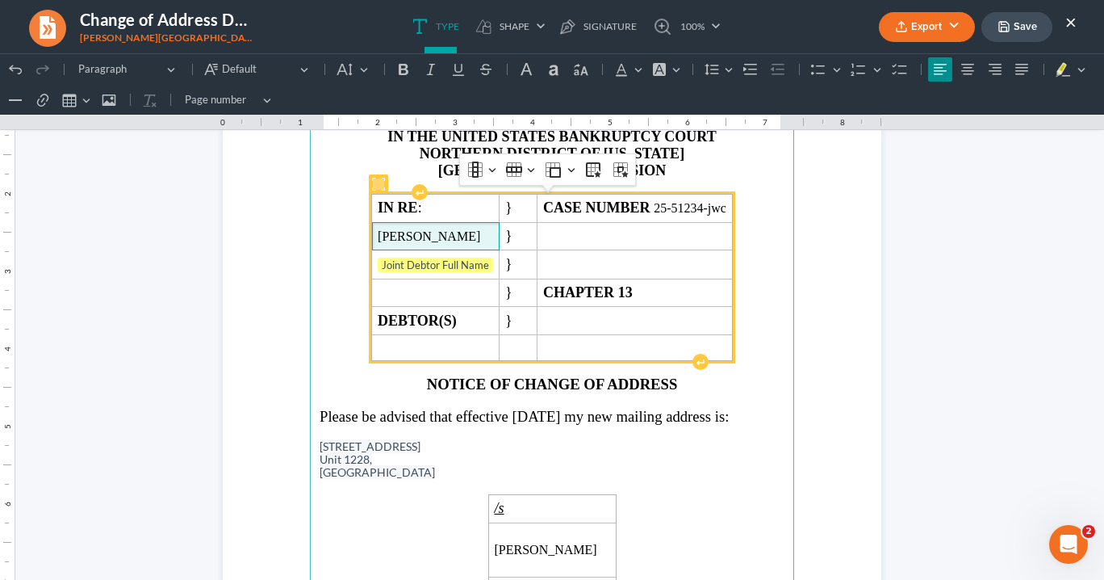
drag, startPoint x: 495, startPoint y: 240, endPoint x: 342, endPoint y: 232, distance: 153.6
click at [372, 232] on td "[PERSON_NAME]" at bounding box center [436, 236] width 128 height 28
copy span "[PERSON_NAME]"
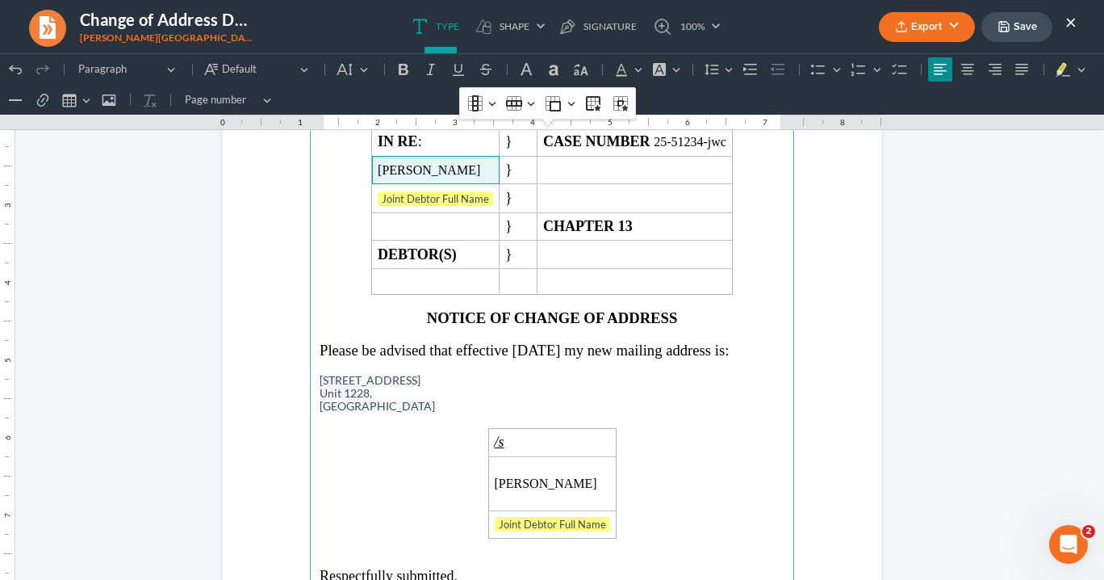
scroll to position [258, 0]
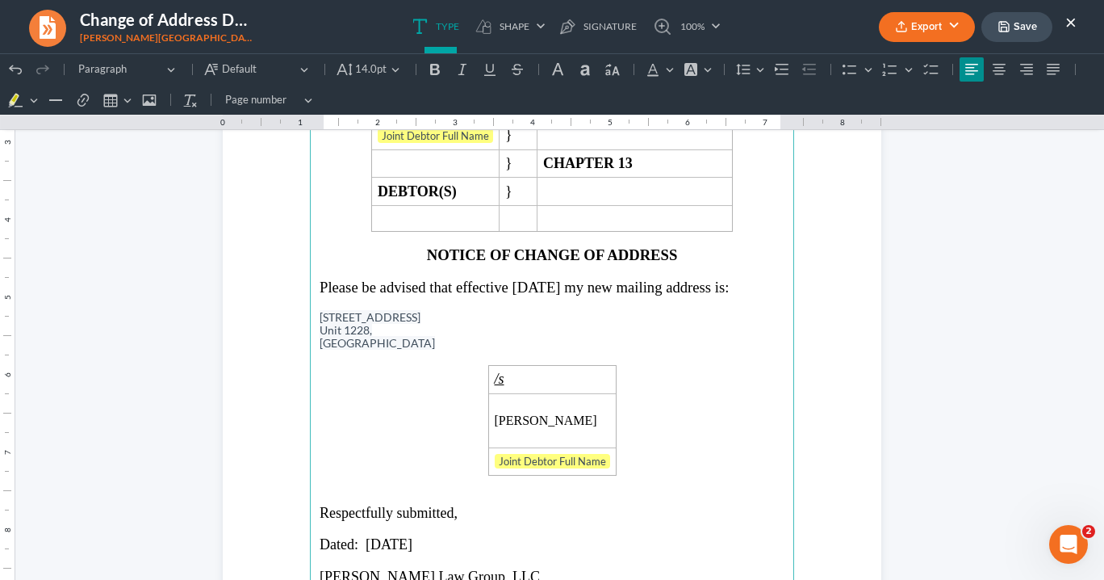
click at [783, 283] on main "IN THE UNITED STATES BANKRUPTCY COURT NORTHERN DISTRICT OF [US_STATE] ATLANTA D…" at bounding box center [552, 337] width 484 height 698
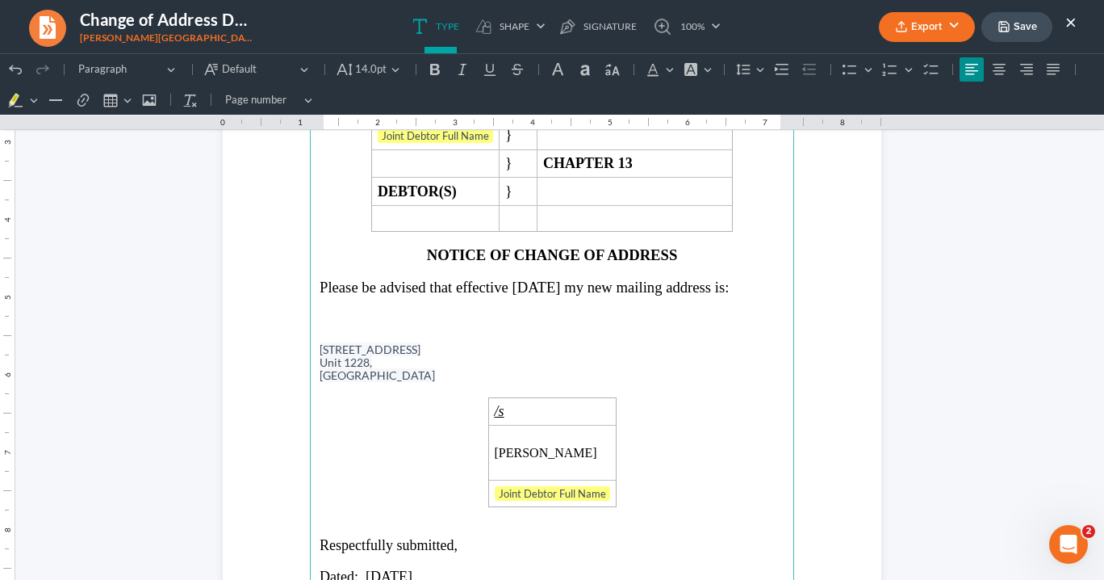
click at [320, 329] on p "Rich Text Editor, page-0-main" at bounding box center [552, 336] width 465 height 15
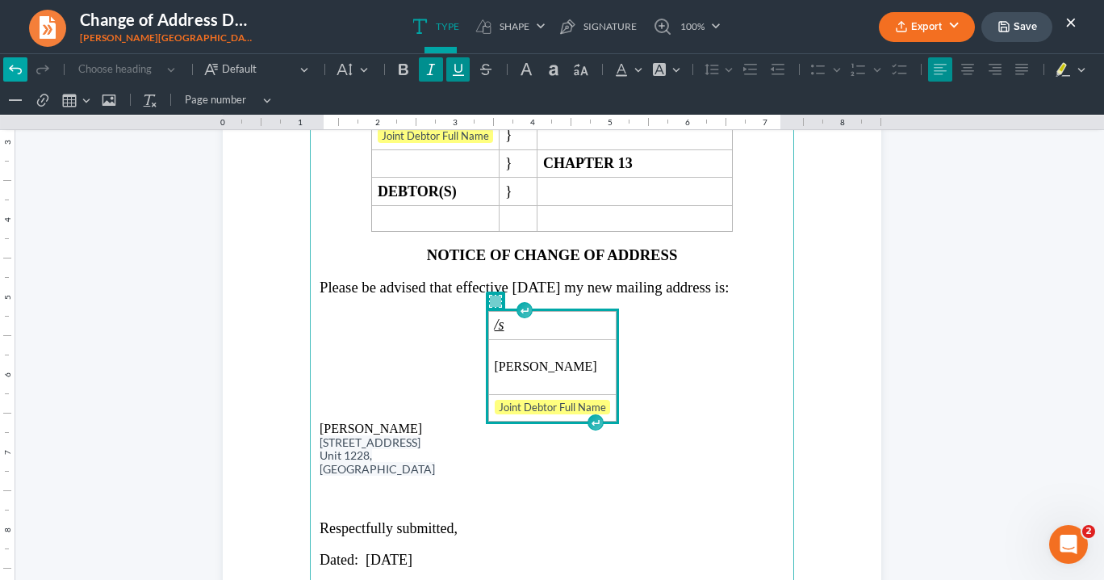
drag, startPoint x: 18, startPoint y: 69, endPoint x: 1008, endPoint y: 350, distance: 1028.9
click at [20, 69] on icon "Editor toolbar" at bounding box center [15, 69] width 16 height 16
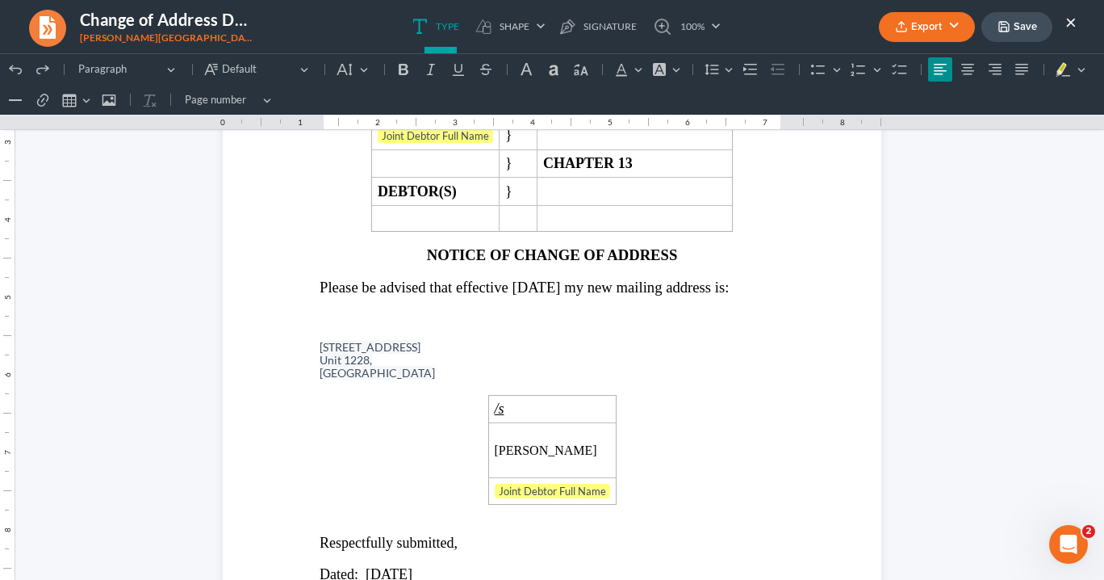
click at [480, 330] on p "Rich Text Editor, page-0-main" at bounding box center [552, 332] width 465 height 15
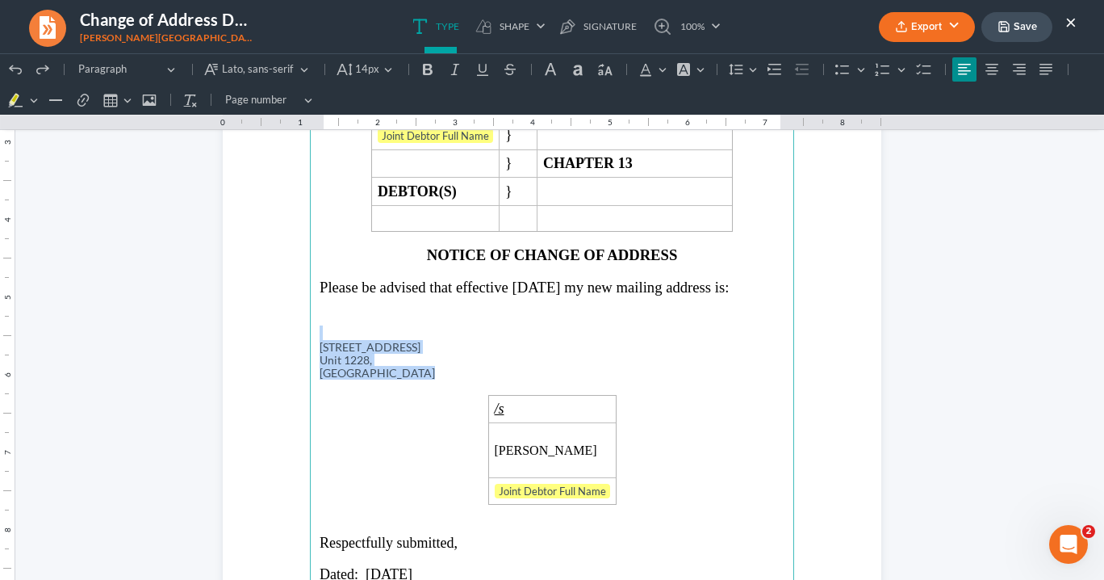
drag, startPoint x: 409, startPoint y: 368, endPoint x: 308, endPoint y: 333, distance: 106.2
click at [310, 333] on main "IN THE UNITED STATES BANKRUPTCY COURT NORTHERN DISTRICT OF [US_STATE] ATLANTA D…" at bounding box center [552, 337] width 484 height 698
click at [698, 70] on button "Font Background Color Font Background Color" at bounding box center [691, 69] width 36 height 24
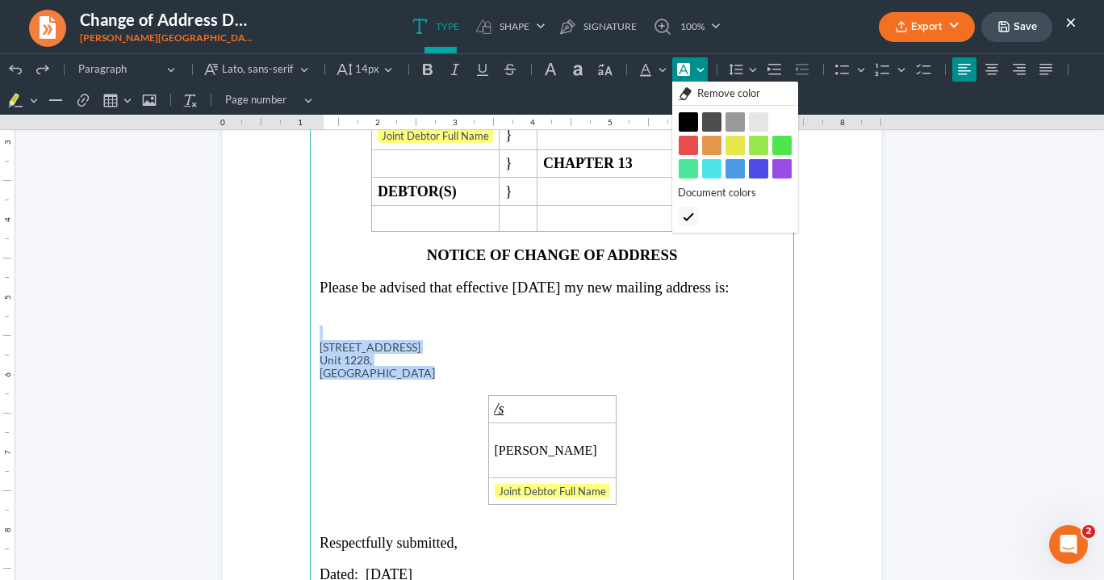
drag, startPoint x: 705, startPoint y: 97, endPoint x: 722, endPoint y: 98, distance: 17.0
click at [706, 97] on span "Remove color" at bounding box center [729, 94] width 63 height 16
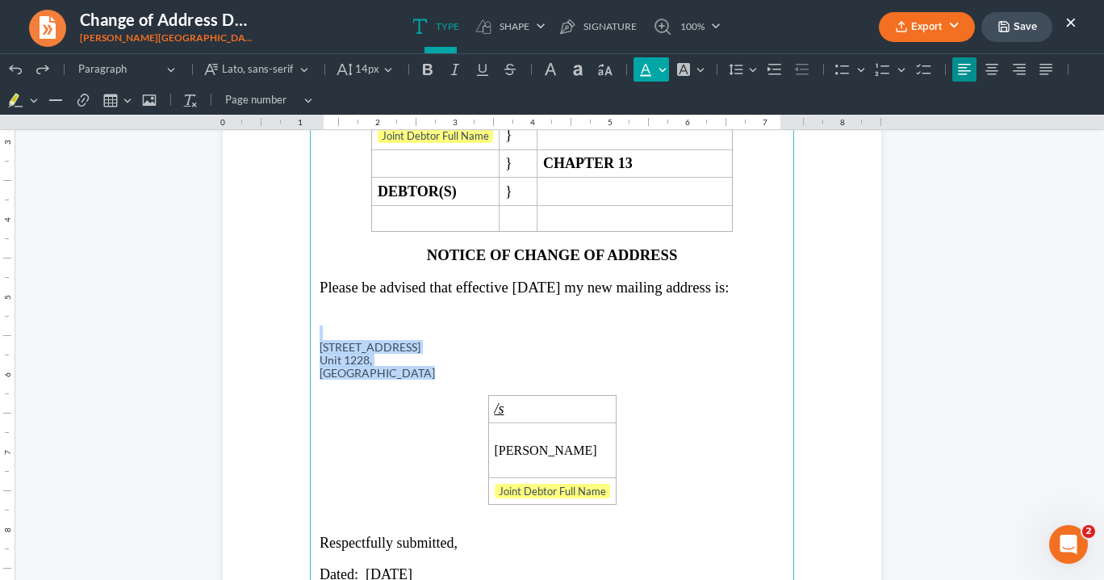
click at [659, 68] on button "Font Color Font Color" at bounding box center [652, 69] width 36 height 24
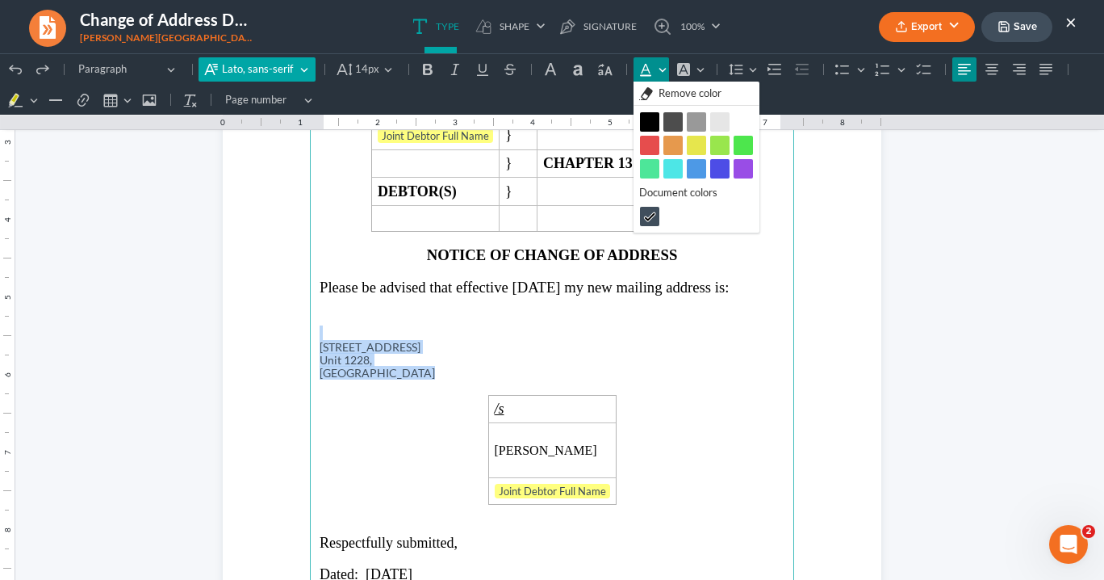
click at [258, 66] on span "Lato, sans-serif" at bounding box center [258, 69] width 73 height 16
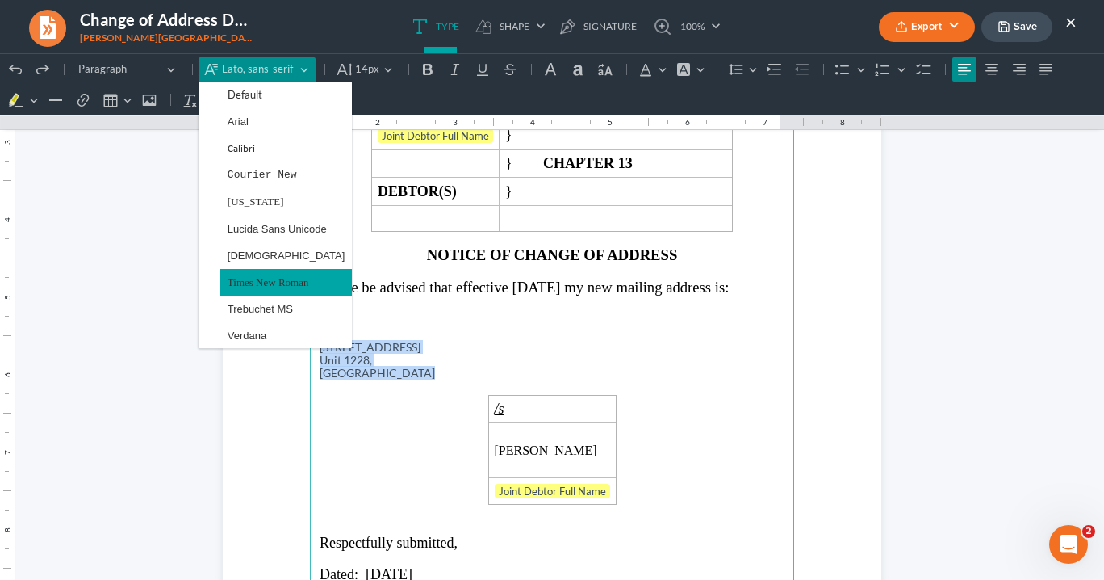
click at [332, 274] on button "Times New Roman" at bounding box center [286, 282] width 132 height 27
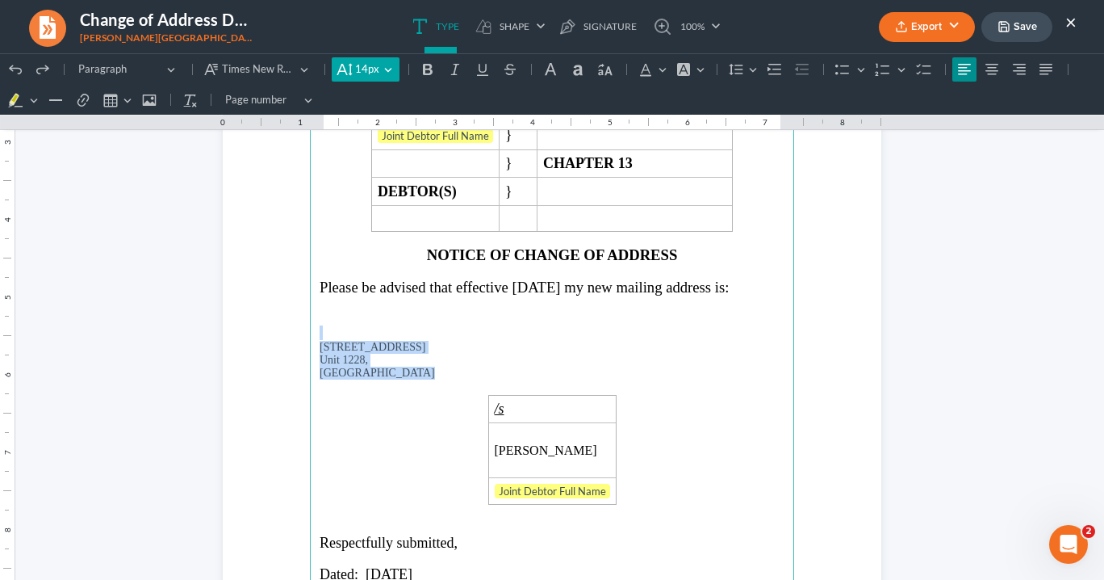
click at [362, 70] on span "14px" at bounding box center [367, 69] width 24 height 16
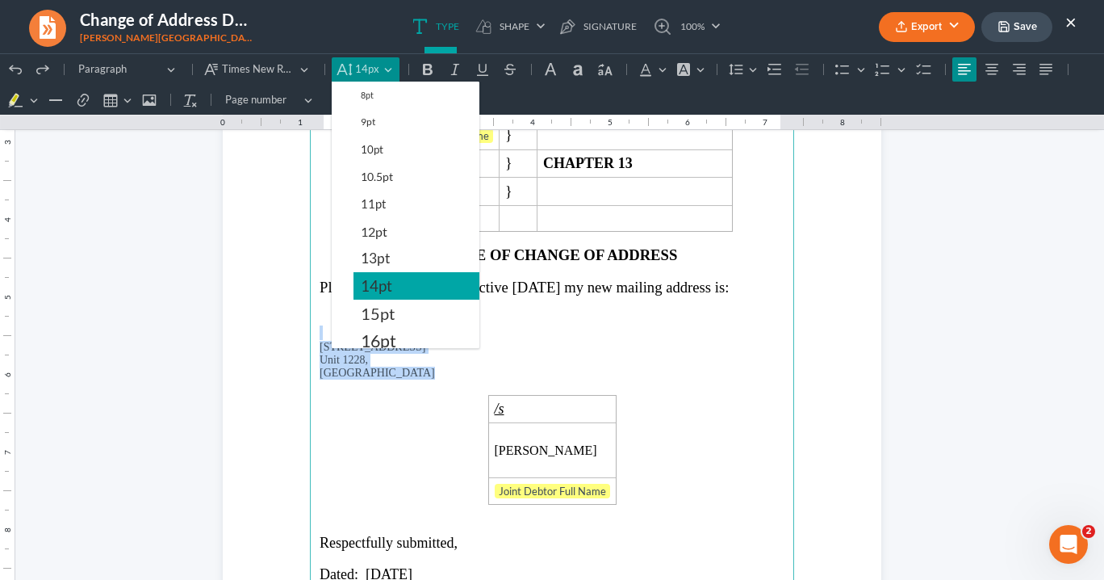
click at [387, 280] on span "14pt" at bounding box center [376, 285] width 31 height 19
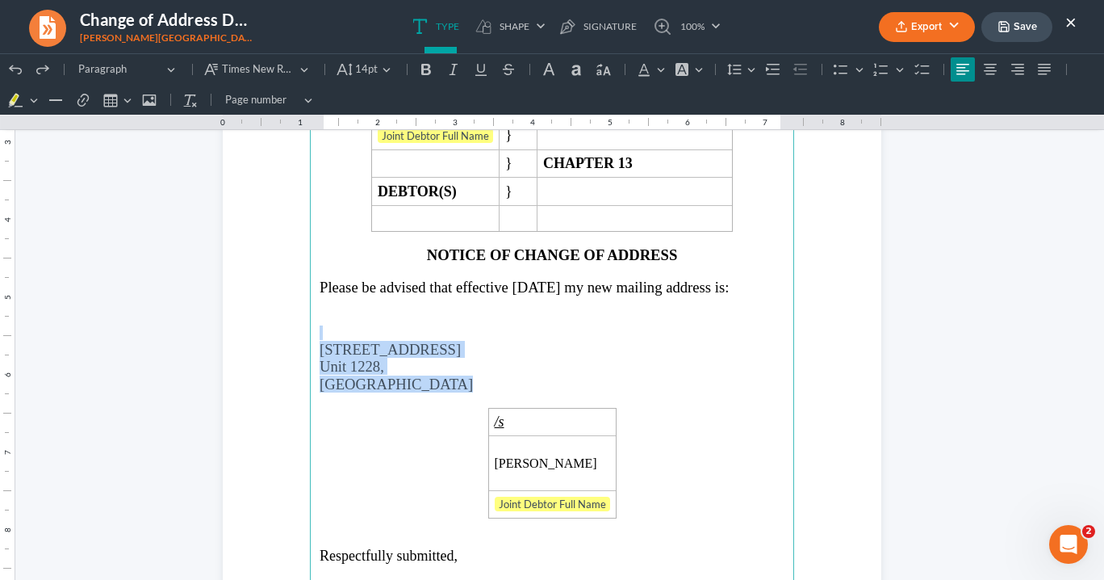
click at [478, 346] on p "[STREET_ADDRESS]" at bounding box center [552, 349] width 465 height 17
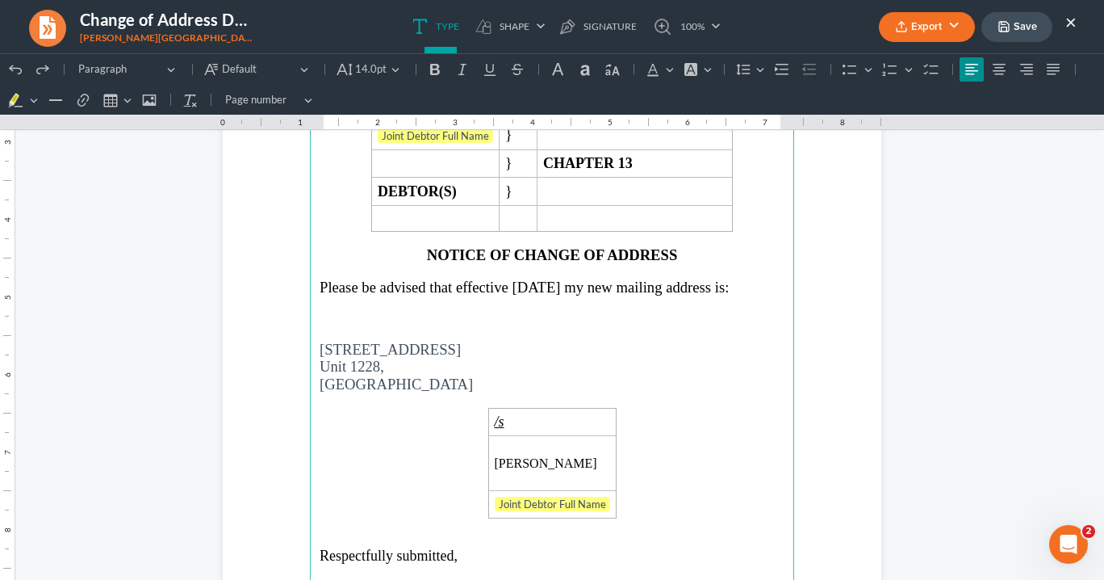
click at [572, 279] on span "Please be advised that effective [DATE] my new mailing address is:" at bounding box center [524, 287] width 409 height 17
click at [424, 392] on span "[GEOGRAPHIC_DATA]" at bounding box center [396, 383] width 153 height 17
drag, startPoint x: 427, startPoint y: 390, endPoint x: 397, endPoint y: 374, distance: 34.0
click at [397, 382] on main "IN THE UNITED STATES BANKRUPTCY COURT NORTHERN DISTRICT OF [US_STATE] ATLANTA D…" at bounding box center [552, 337] width 484 height 698
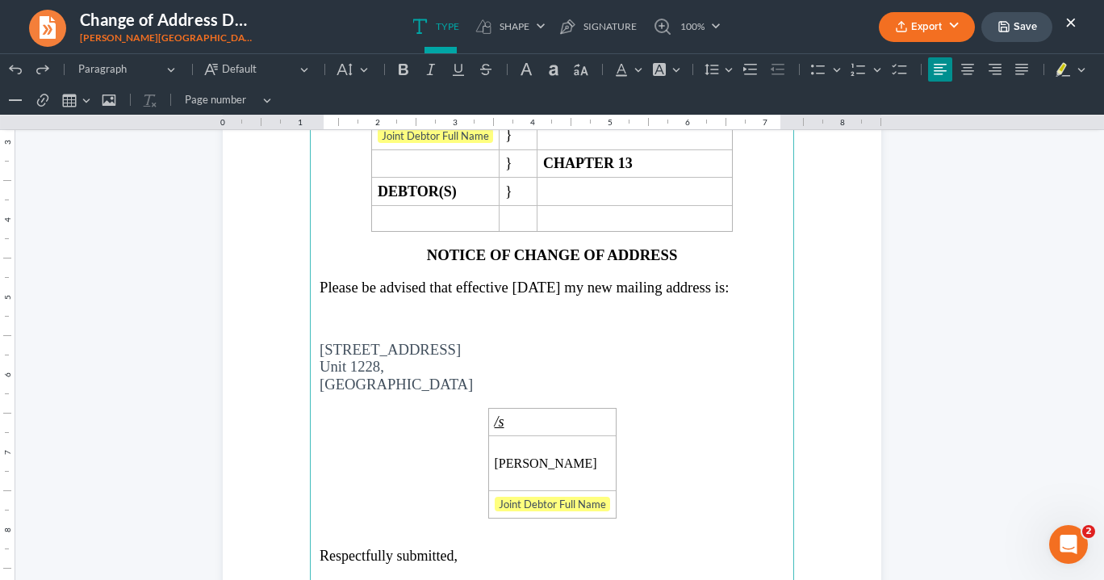
click at [582, 340] on p "Rich Text Editor, page-0-main" at bounding box center [552, 332] width 465 height 15
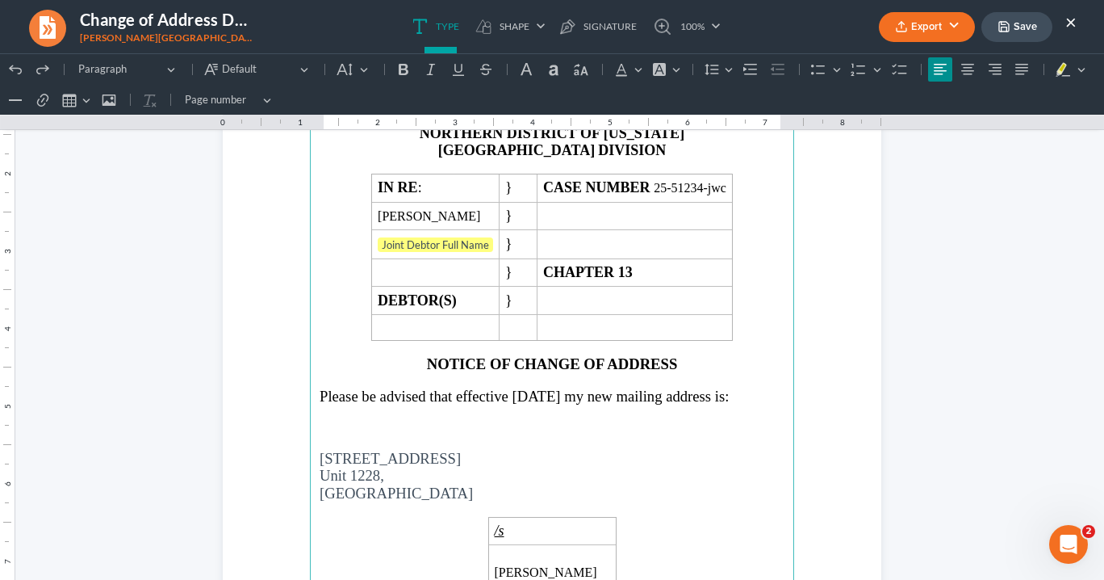
scroll to position [0, 0]
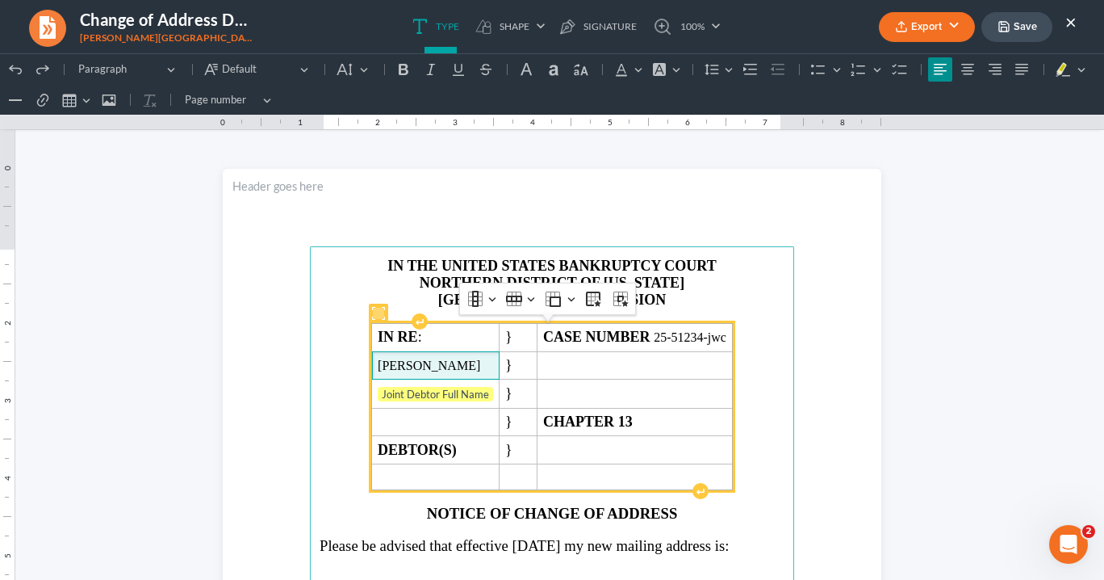
drag, startPoint x: 501, startPoint y: 368, endPoint x: 346, endPoint y: 364, distance: 154.3
copy span "[PERSON_NAME]"
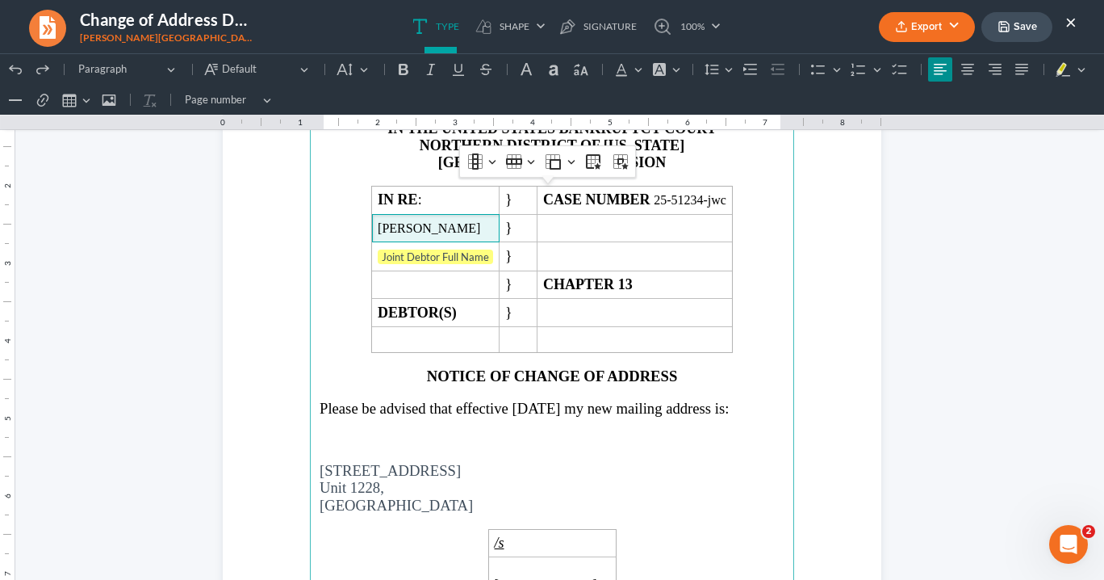
scroll to position [194, 0]
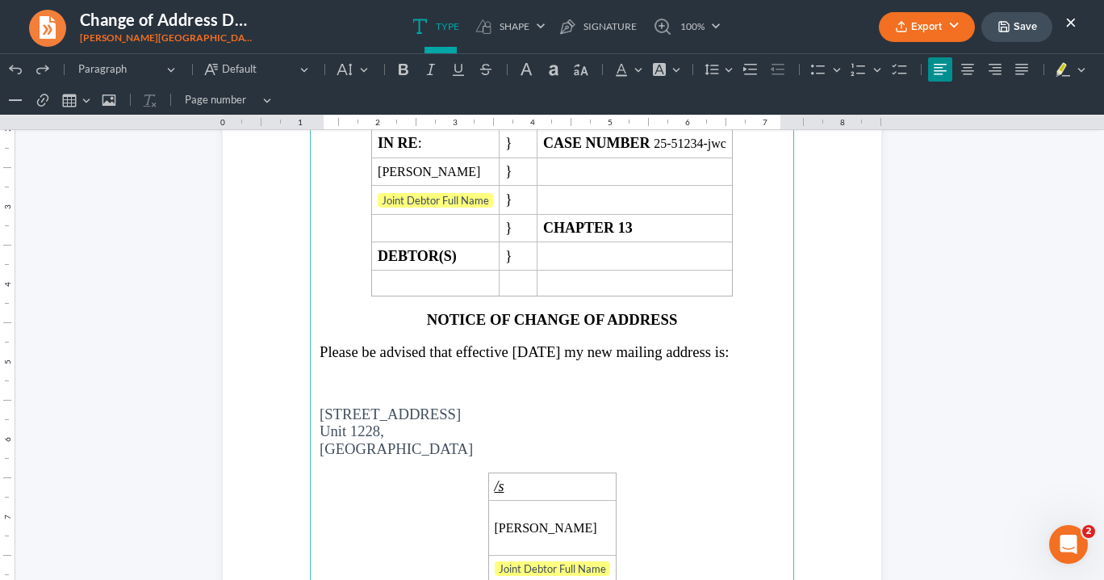
click at [321, 404] on p "Rich Text Editor, page-0-main" at bounding box center [552, 397] width 465 height 15
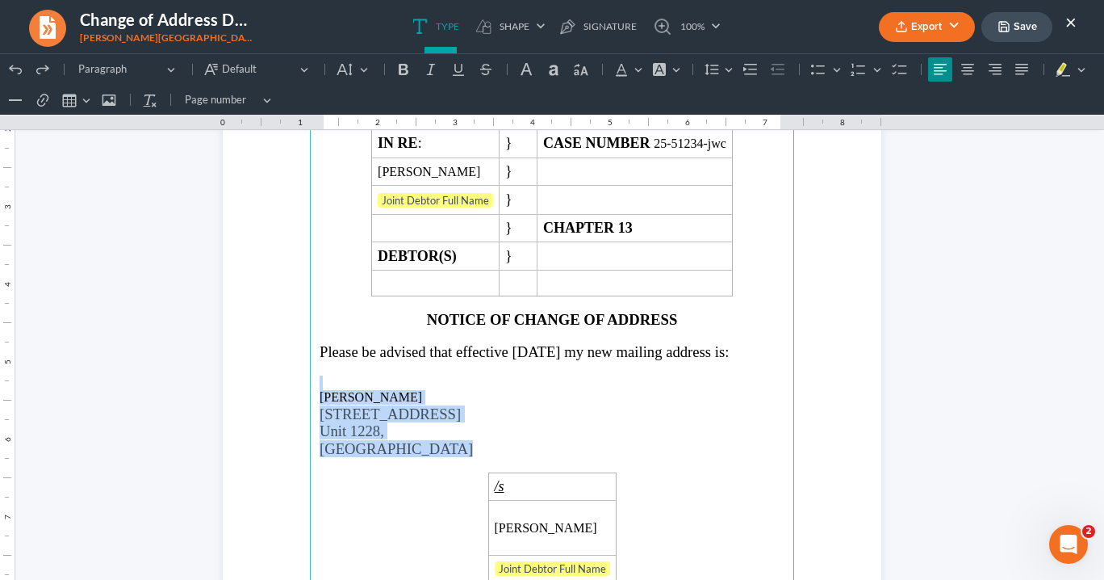
drag, startPoint x: 398, startPoint y: 445, endPoint x: 308, endPoint y: 398, distance: 101.8
click at [310, 398] on main "IN THE UNITED STATES BANKRUPTCY COURT NORTHERN DISTRICT OF [US_STATE] ATLANTA D…" at bounding box center [552, 401] width 484 height 698
click at [361, 70] on button "Default" at bounding box center [353, 69] width 43 height 24
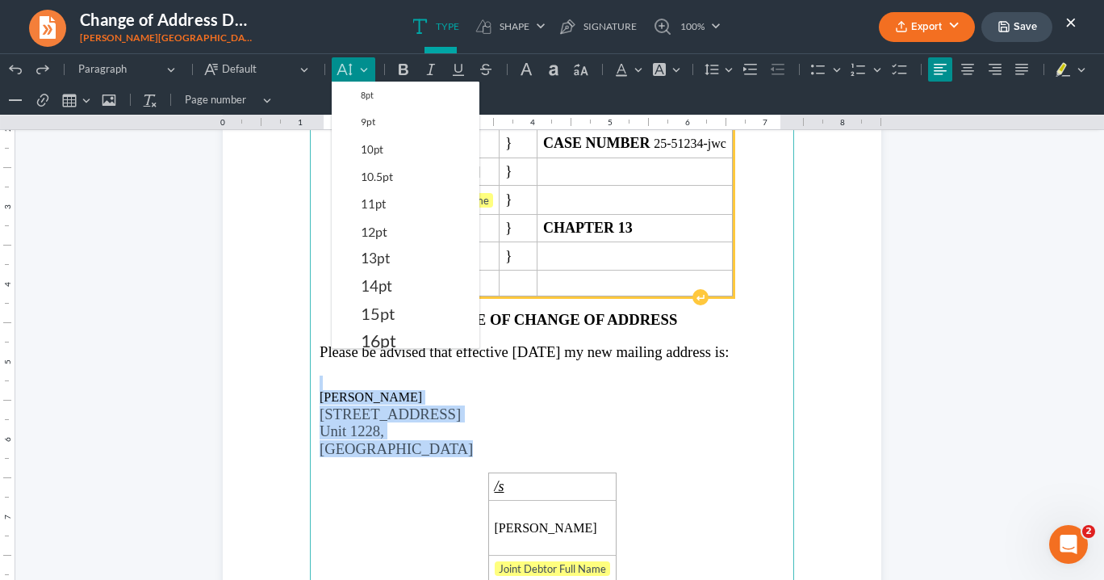
drag, startPoint x: 371, startPoint y: 282, endPoint x: 387, endPoint y: 287, distance: 16.9
click at [372, 281] on span "14pt" at bounding box center [376, 285] width 31 height 19
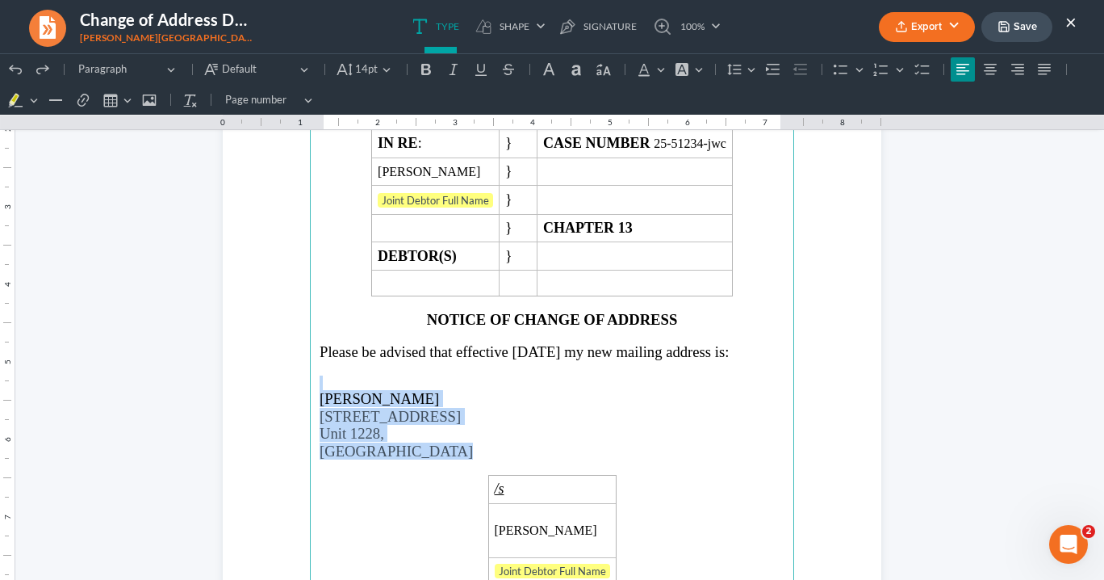
click at [465, 459] on p "[GEOGRAPHIC_DATA]" at bounding box center [552, 450] width 465 height 17
drag, startPoint x: 431, startPoint y: 462, endPoint x: 313, endPoint y: 406, distance: 130.4
click at [310, 402] on main "IN THE UNITED STATES BANKRUPTCY COURT NORTHERN DISTRICT OF [US_STATE] ATLANTA D…" at bounding box center [552, 401] width 484 height 698
copy main "[PERSON_NAME] [STREET_ADDRESS]"
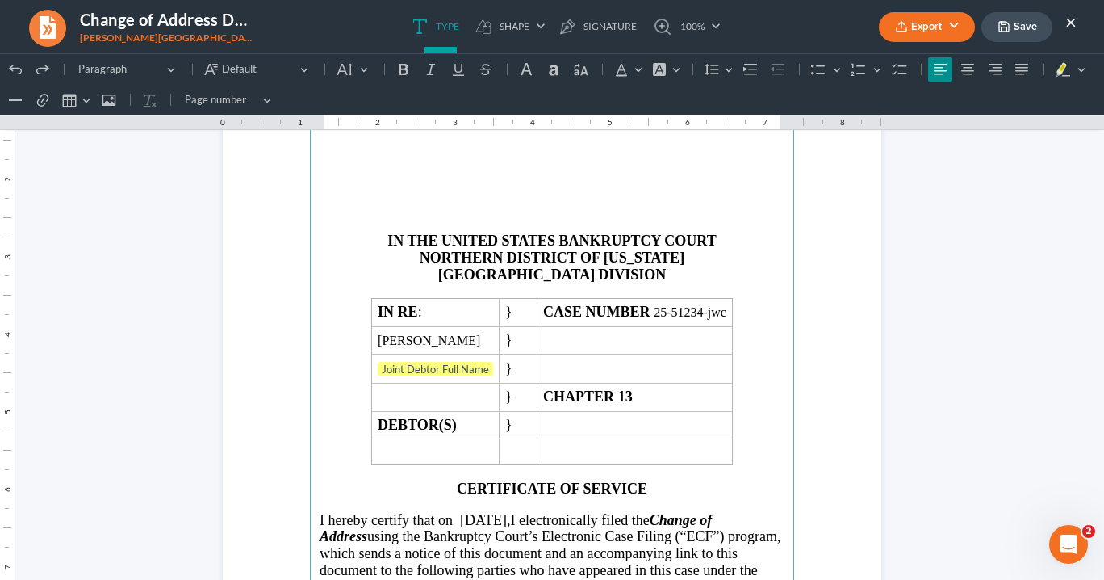
scroll to position [1744, 0]
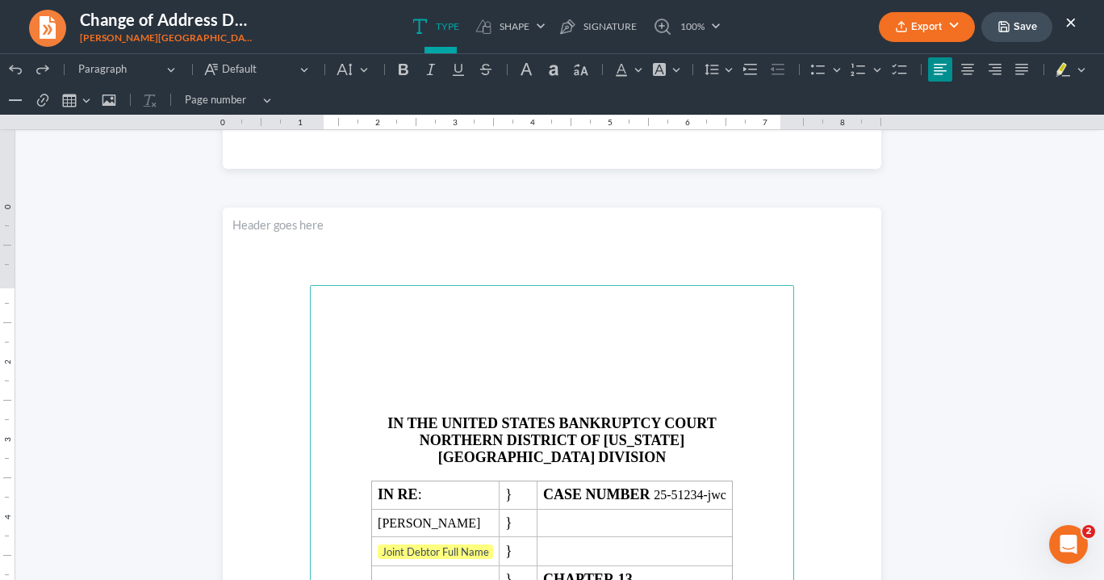
click at [526, 383] on p "Rich Text Editor, page-2-main" at bounding box center [552, 378] width 465 height 15
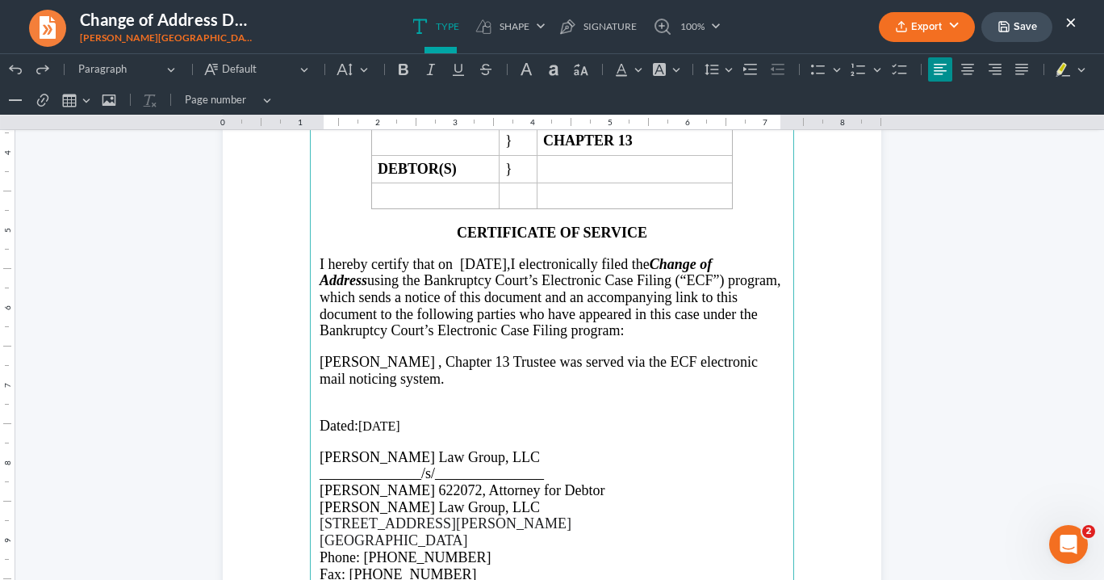
scroll to position [2067, 0]
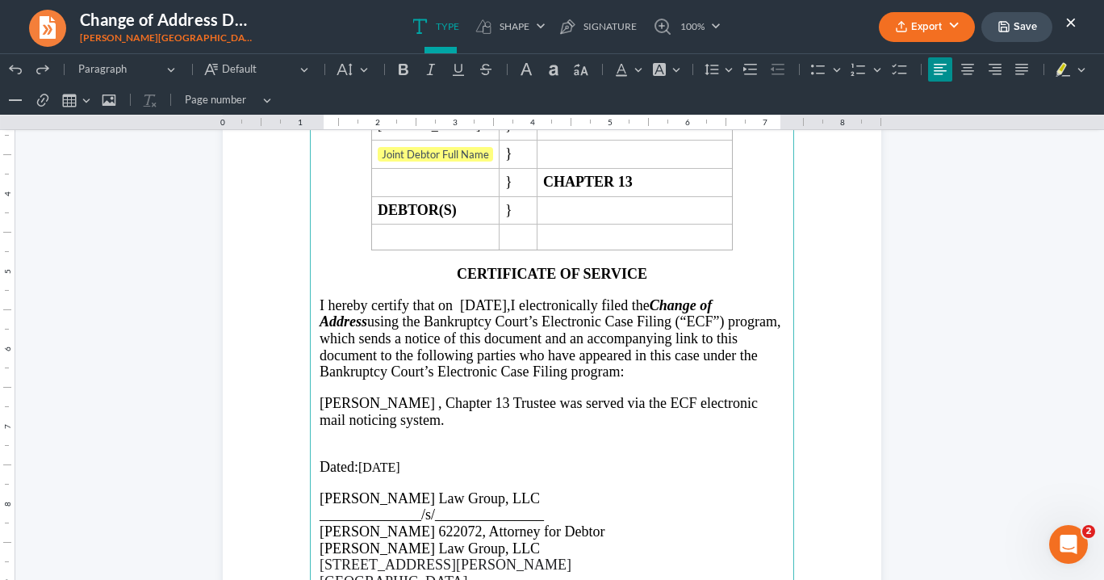
click at [323, 436] on p "Rich Text Editor, page-2-main" at bounding box center [552, 436] width 465 height 15
click at [325, 436] on p "Rich Text Editor, page-2-main" at bounding box center [552, 436] width 465 height 15
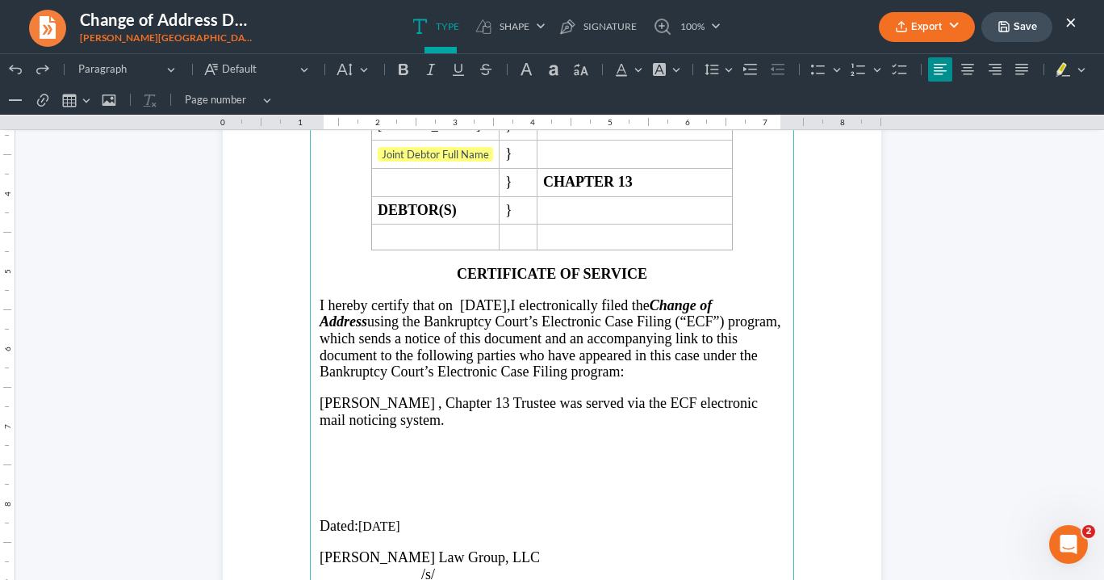
click at [325, 473] on p "Rich Text Editor, page-2-main" at bounding box center [552, 480] width 465 height 15
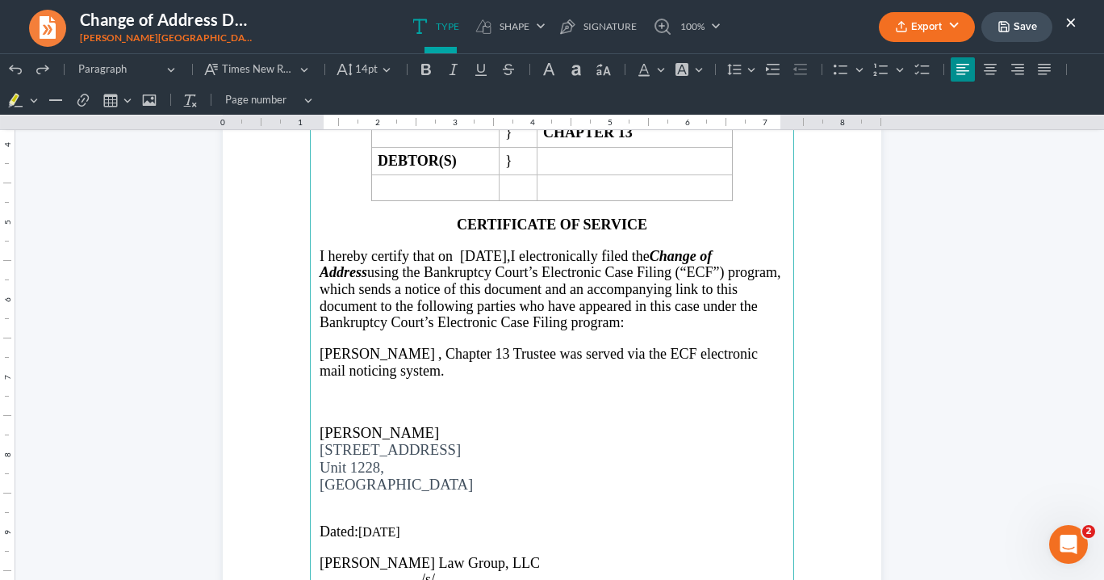
scroll to position [2131, 0]
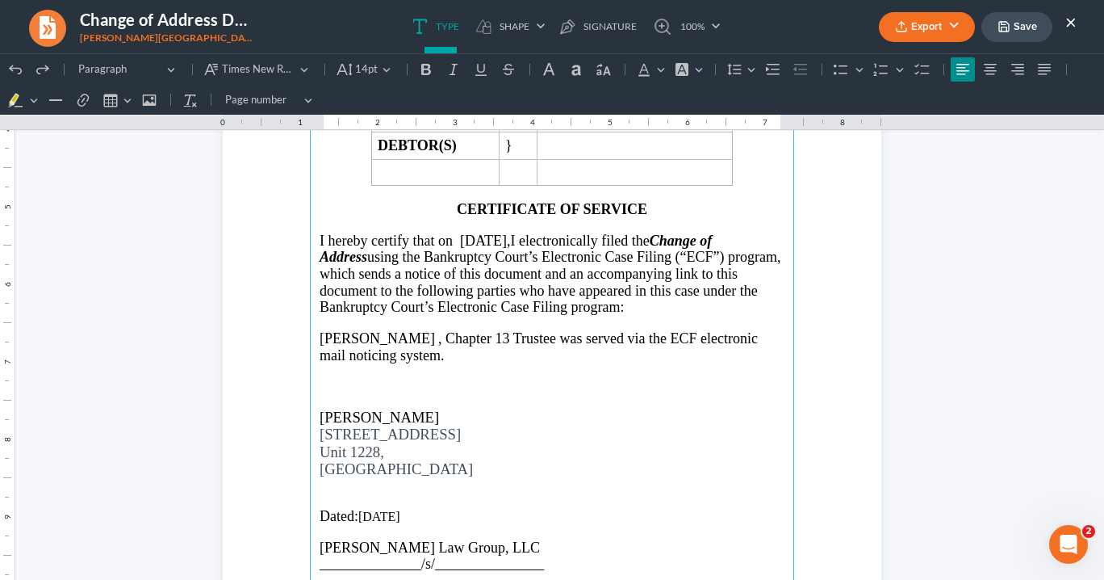
click at [328, 383] on p "Rich Text Editor, page-2-main" at bounding box center [552, 386] width 465 height 15
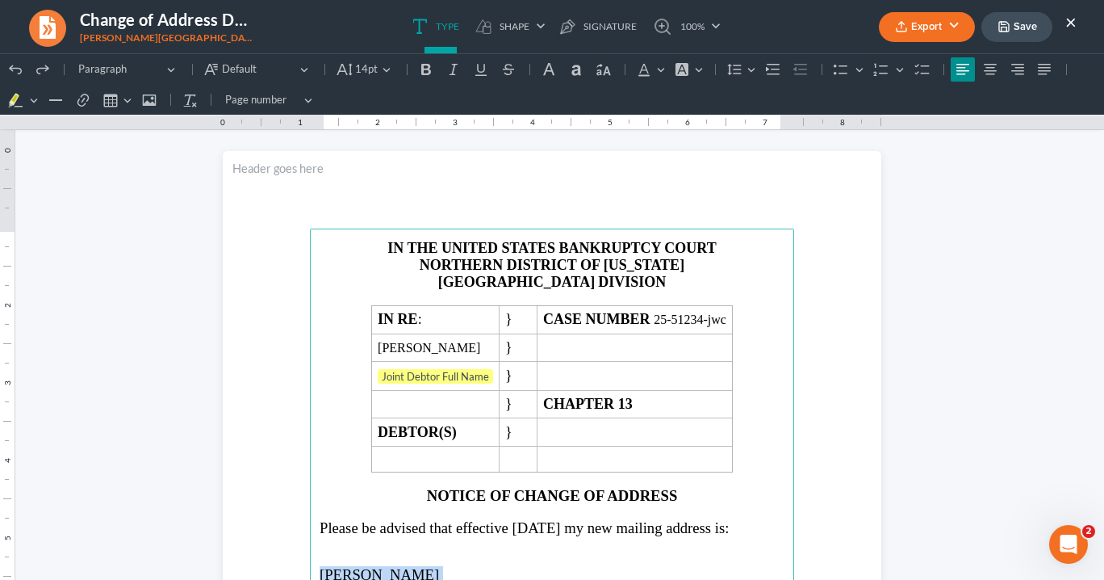
scroll to position [0, 0]
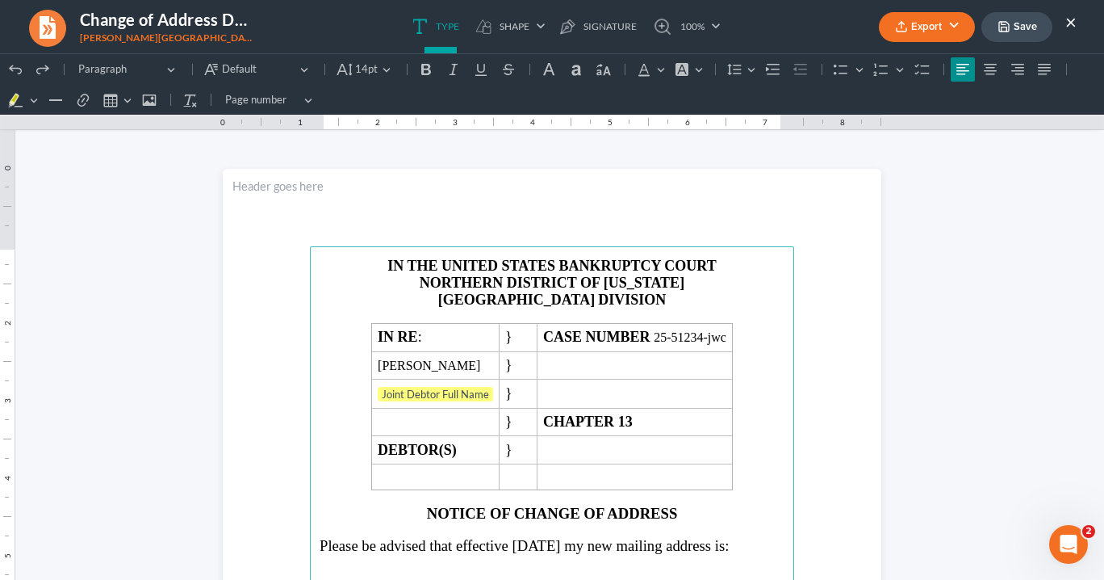
click at [934, 27] on button "Export" at bounding box center [927, 27] width 96 height 30
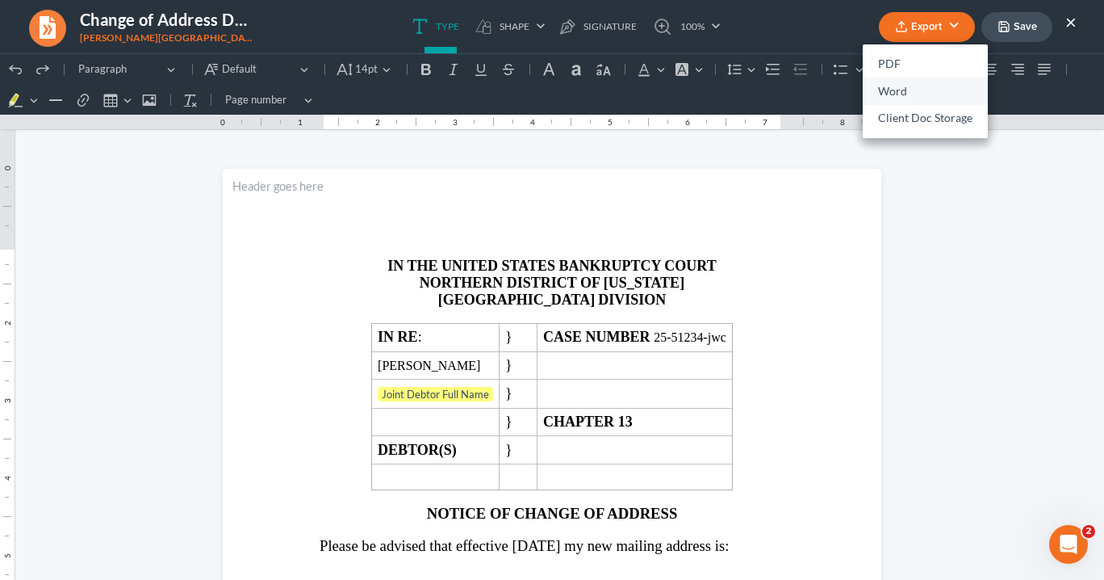
click at [900, 95] on link "Word" at bounding box center [925, 91] width 125 height 27
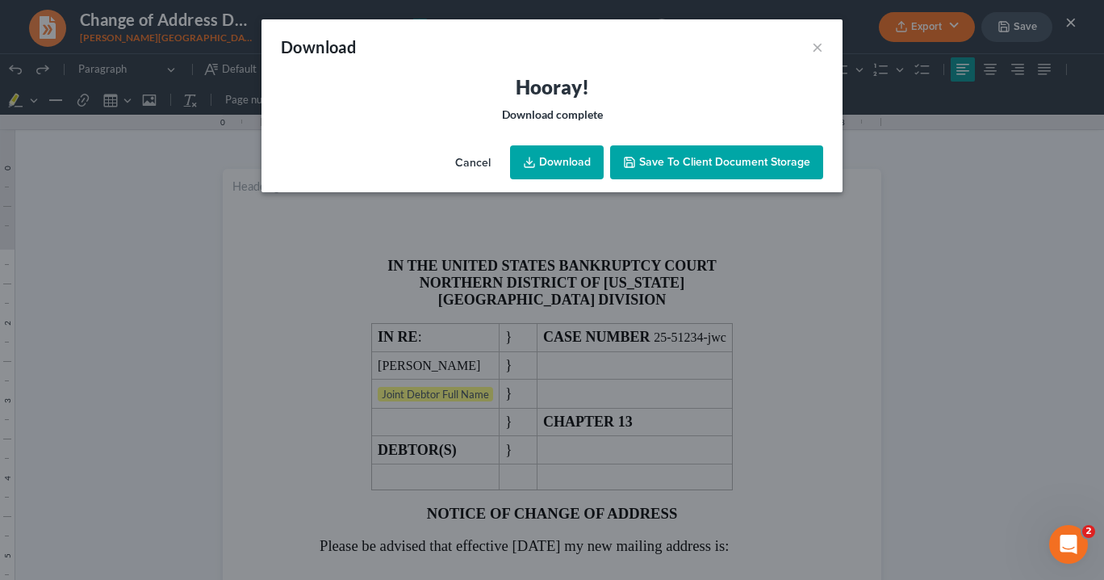
click at [552, 155] on link "Download" at bounding box center [557, 162] width 94 height 34
click at [814, 47] on button "×" at bounding box center [817, 46] width 11 height 19
